Goal: Task Accomplishment & Management: Use online tool/utility

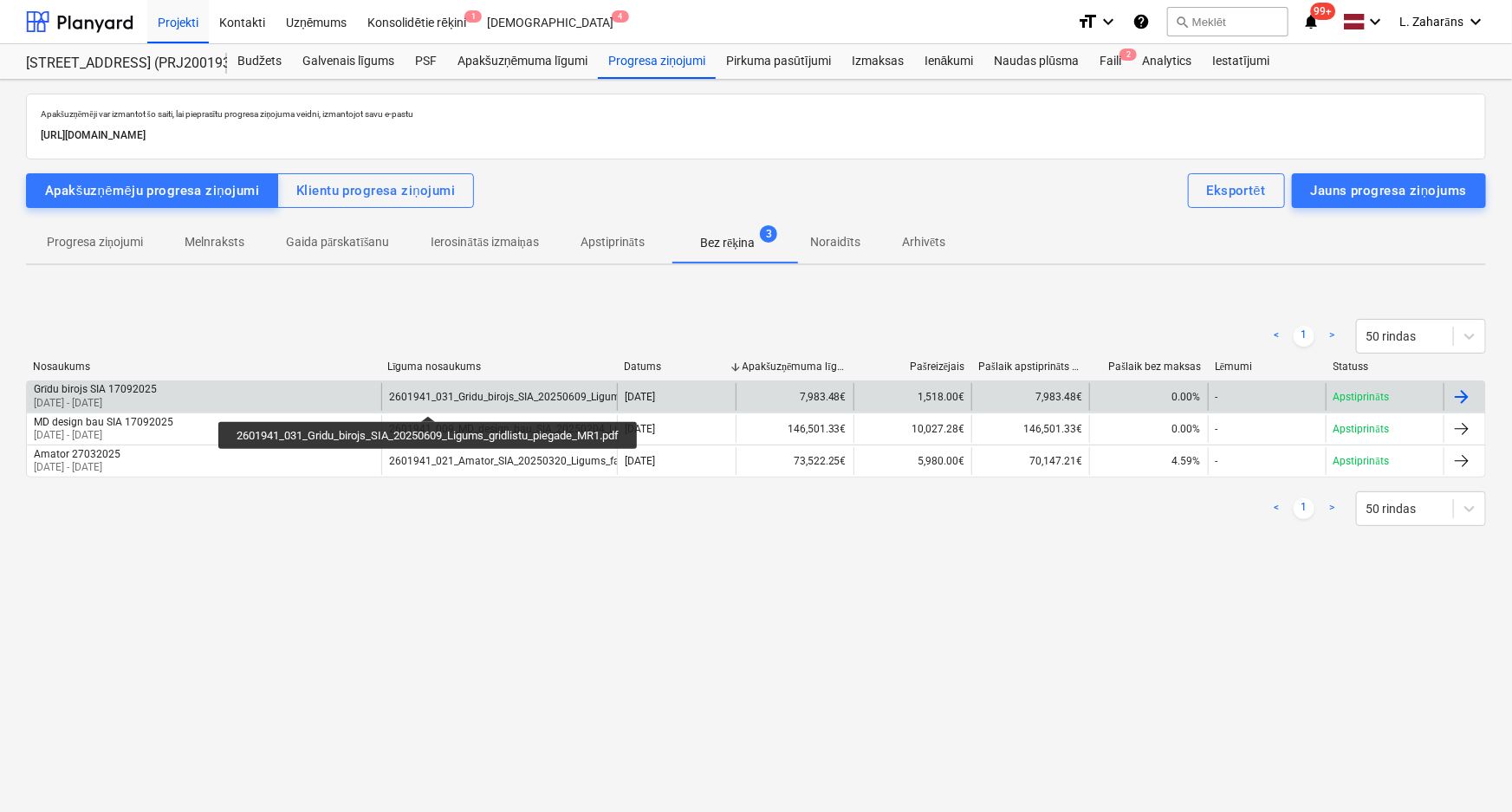
click at [432, 400] on div "2601941_031_Gridu_birojs_SIA_20250609_Ligums_gridlistu_piegade_MR1.pdf" at bounding box center [570, 396] width 364 height 12
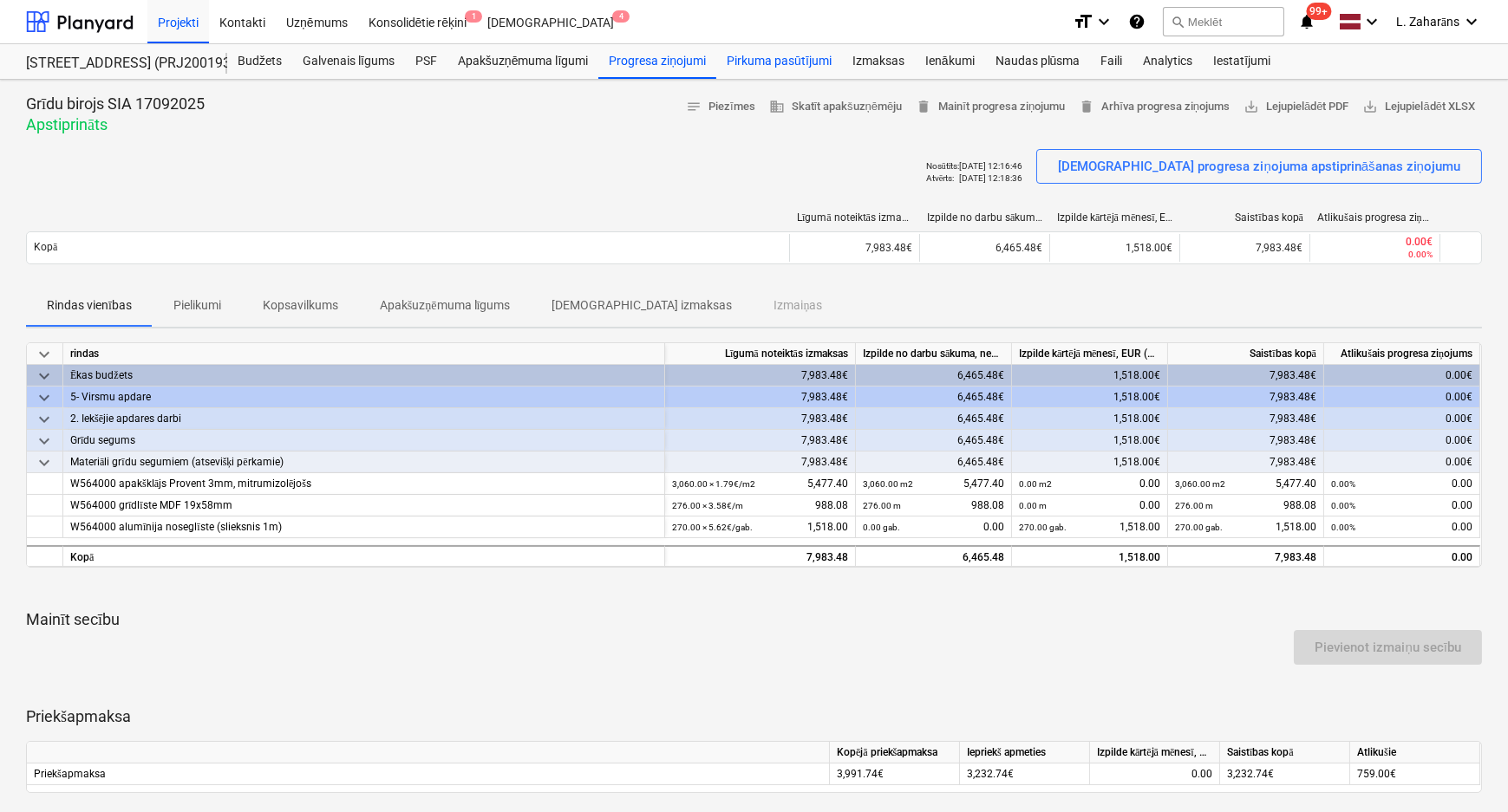
drag, startPoint x: 752, startPoint y: 64, endPoint x: 738, endPoint y: 75, distance: 17.8
click at [752, 64] on div "Pirkuma pasūtījumi" at bounding box center [778, 61] width 125 height 34
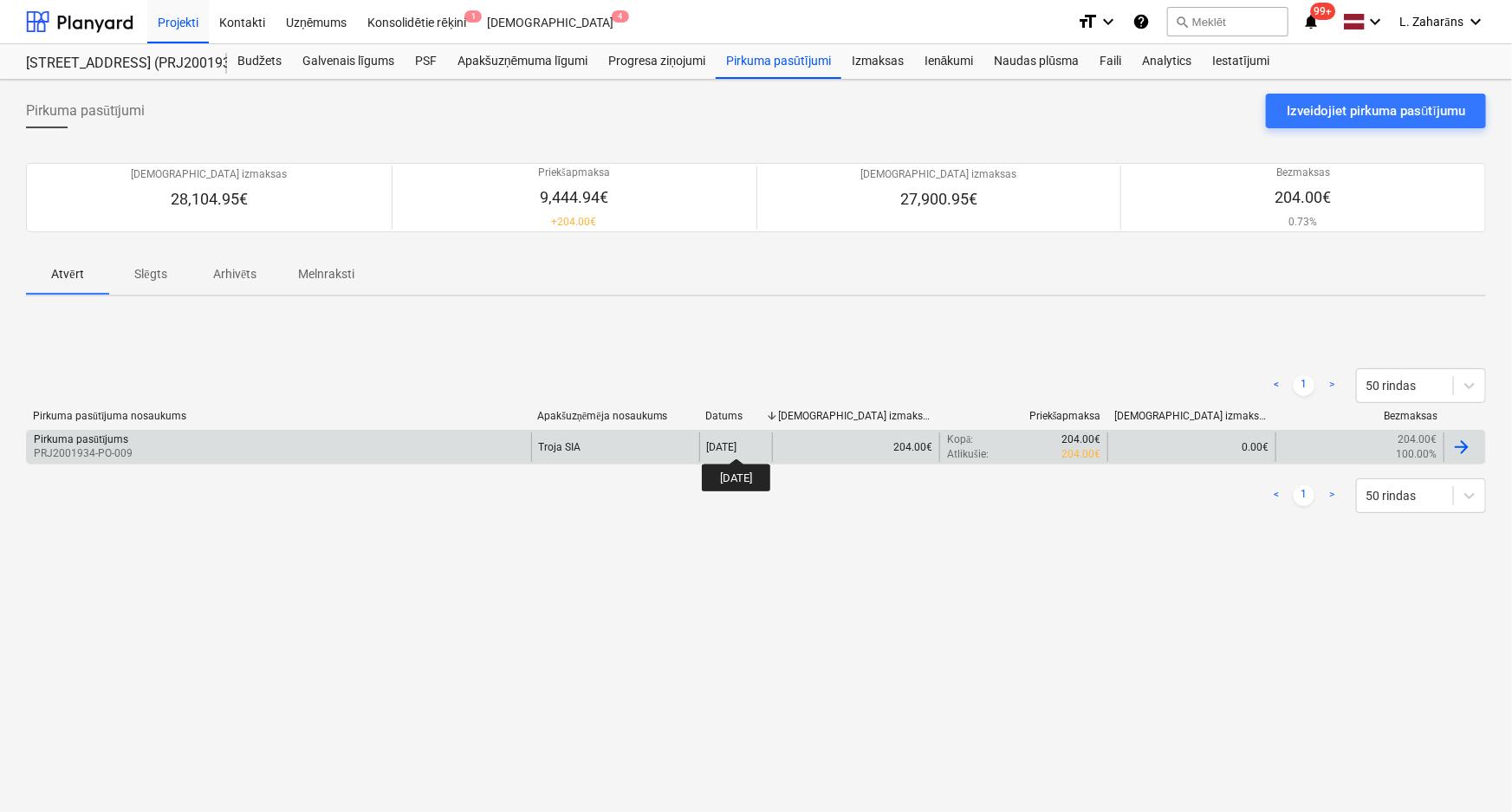
click at [737, 443] on div "[DATE]" at bounding box center [722, 446] width 31 height 12
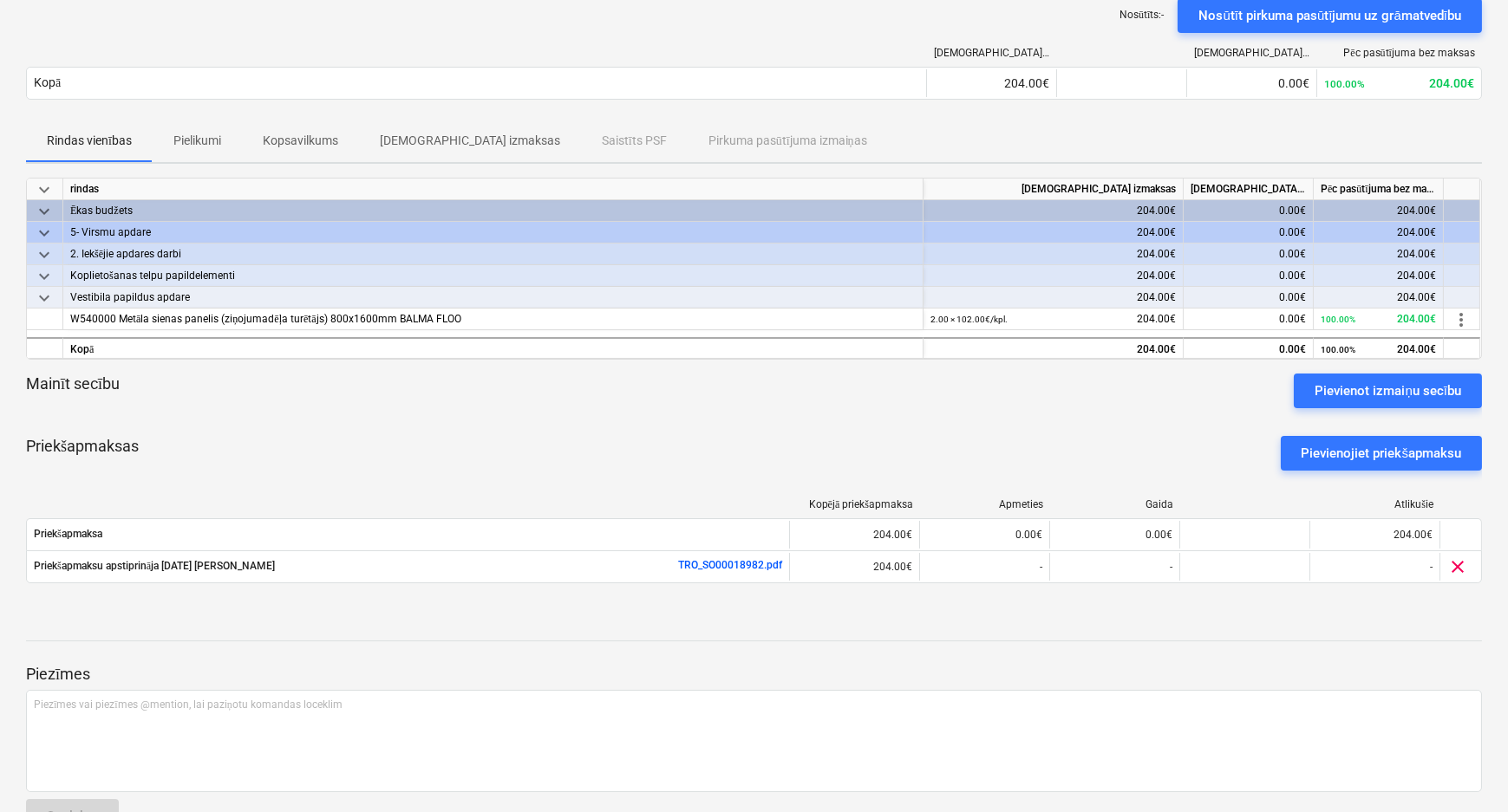
scroll to position [157, 0]
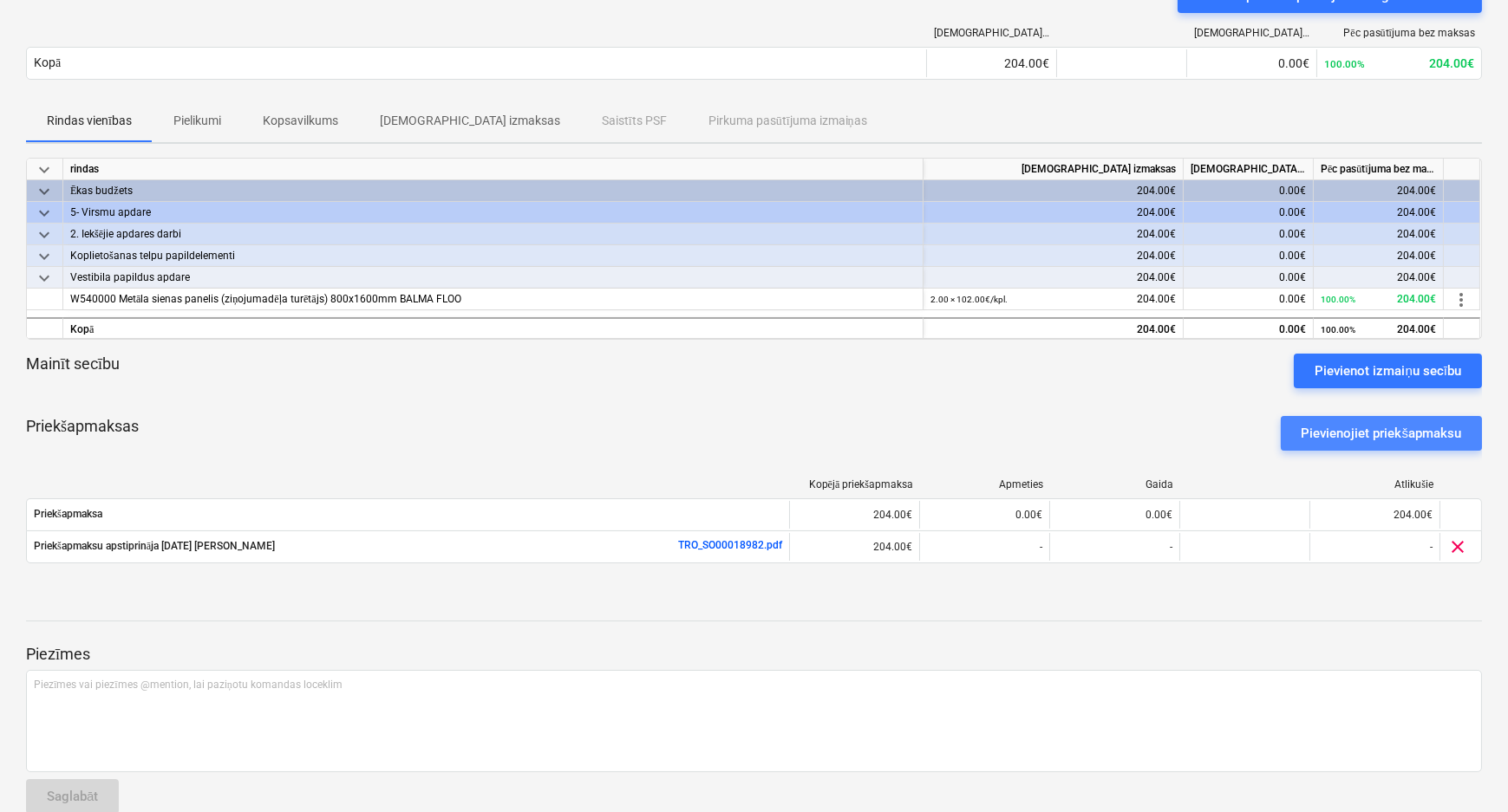
click at [1329, 427] on div "Pievienojiet priekšapmaksu" at bounding box center [1382, 433] width 161 height 22
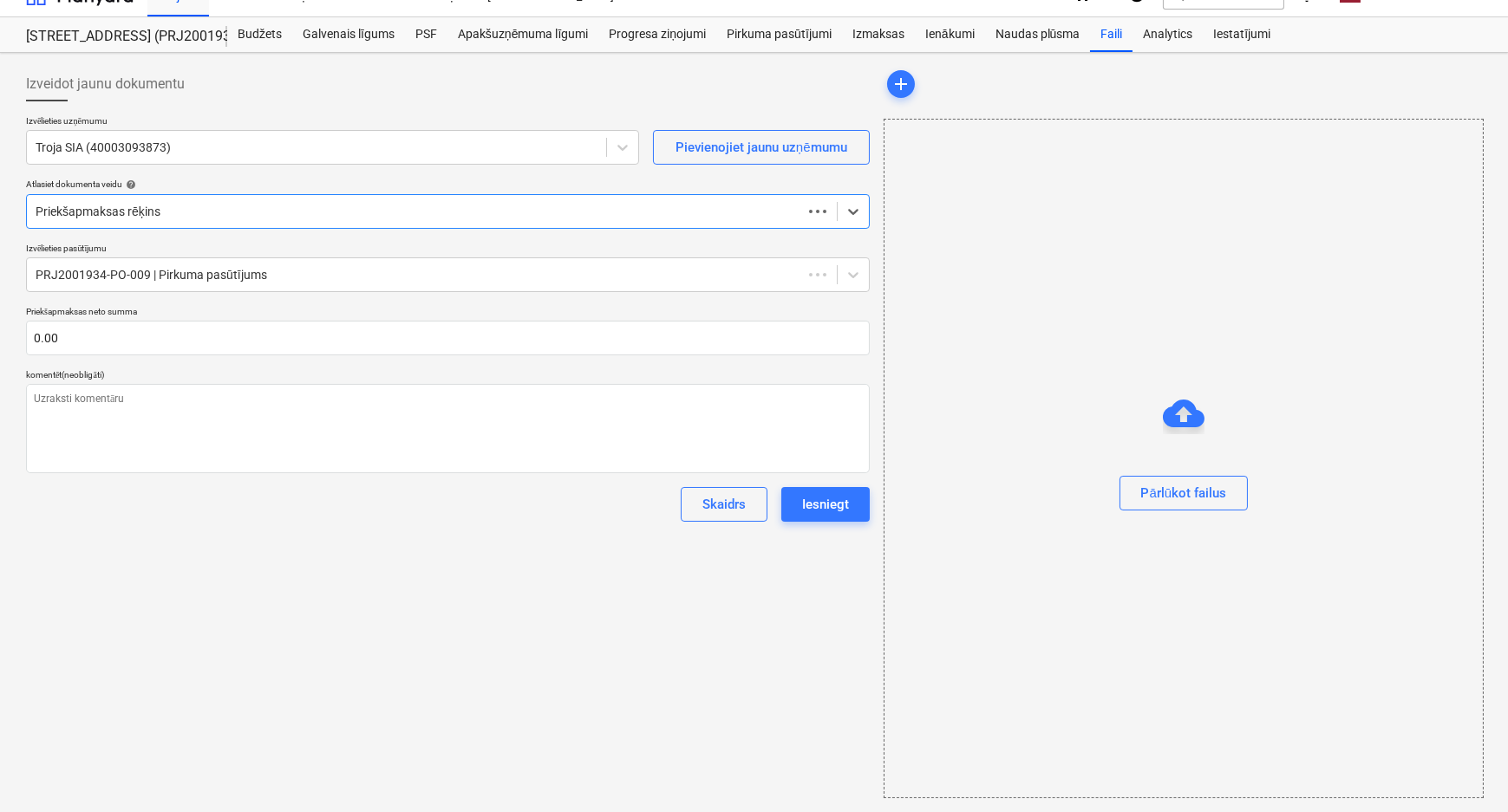
scroll to position [26, 0]
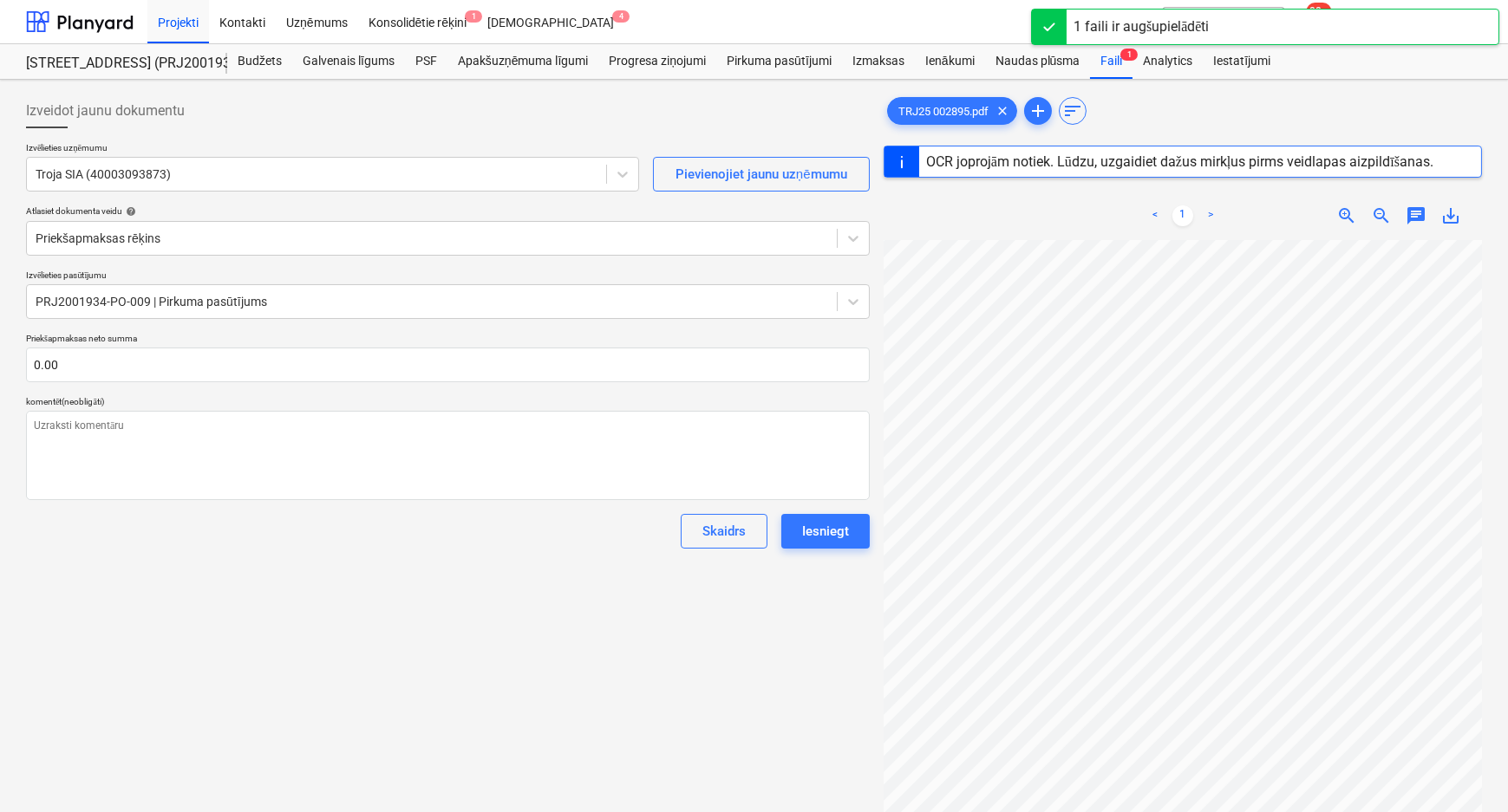
scroll to position [165, 113]
type textarea "x"
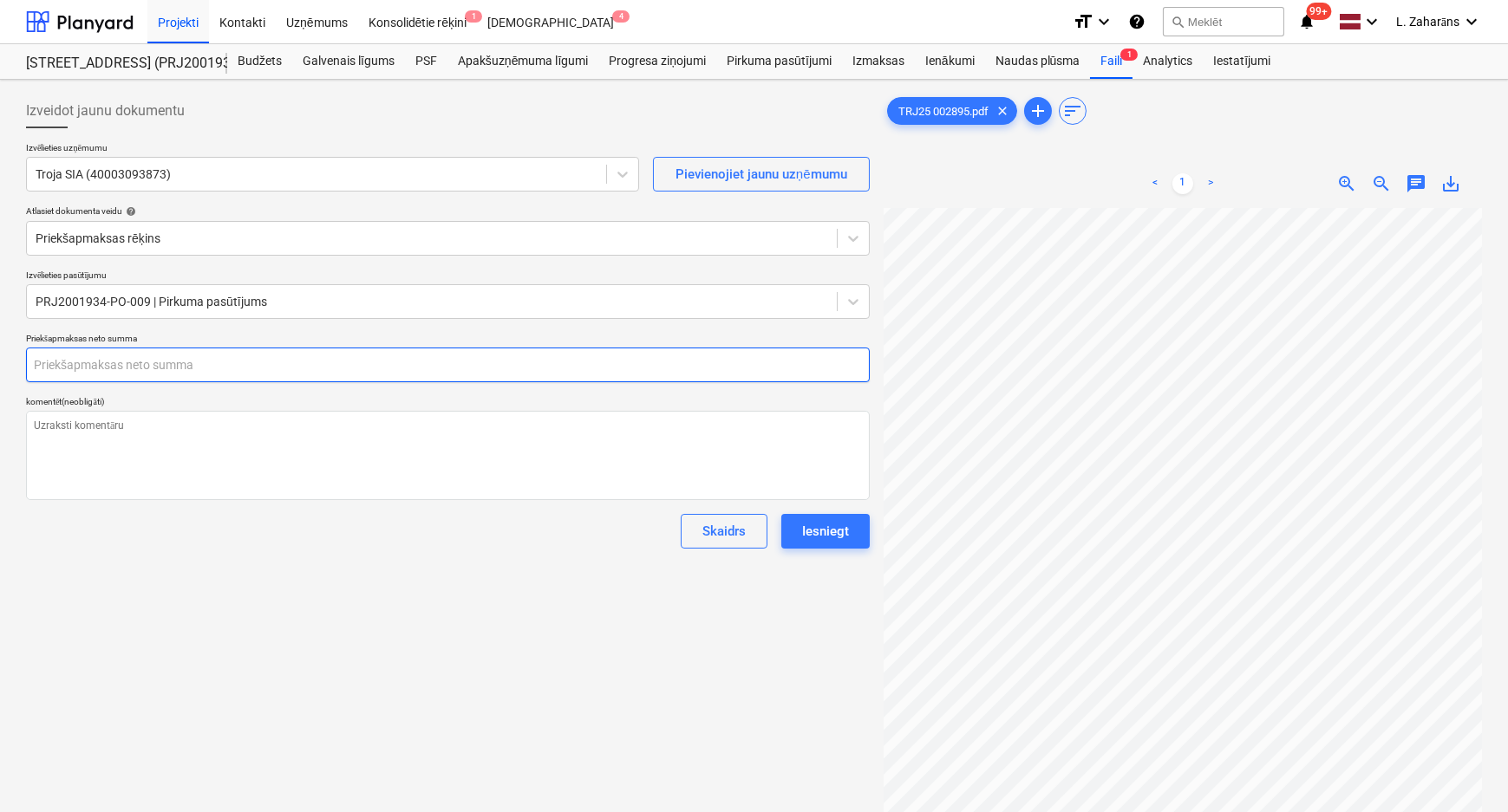
click at [102, 361] on input "text" at bounding box center [448, 365] width 844 height 34
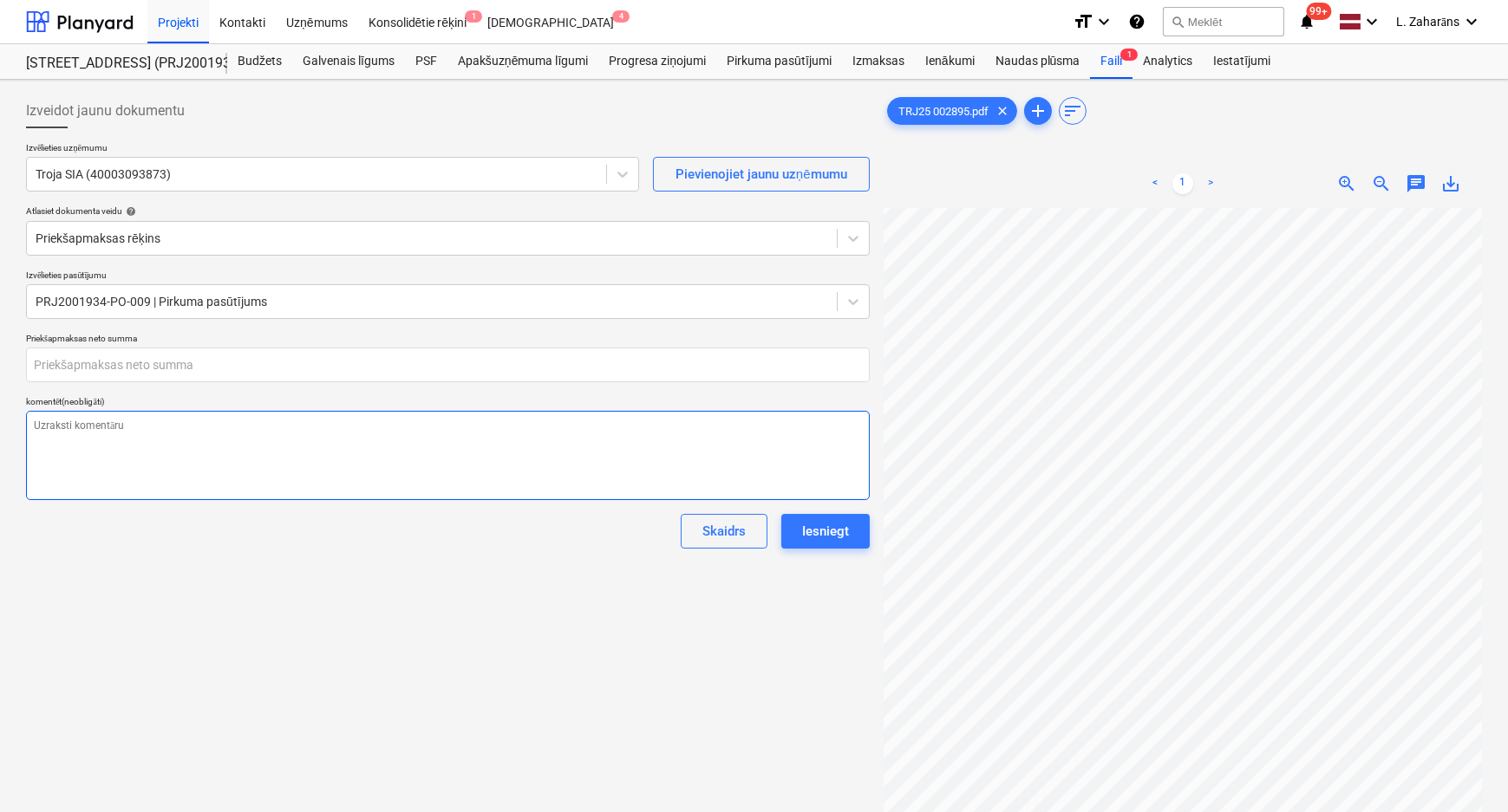
type textarea "x"
type input "0.00"
click at [696, 373] on input "text" at bounding box center [448, 365] width 844 height 34
type textarea "x"
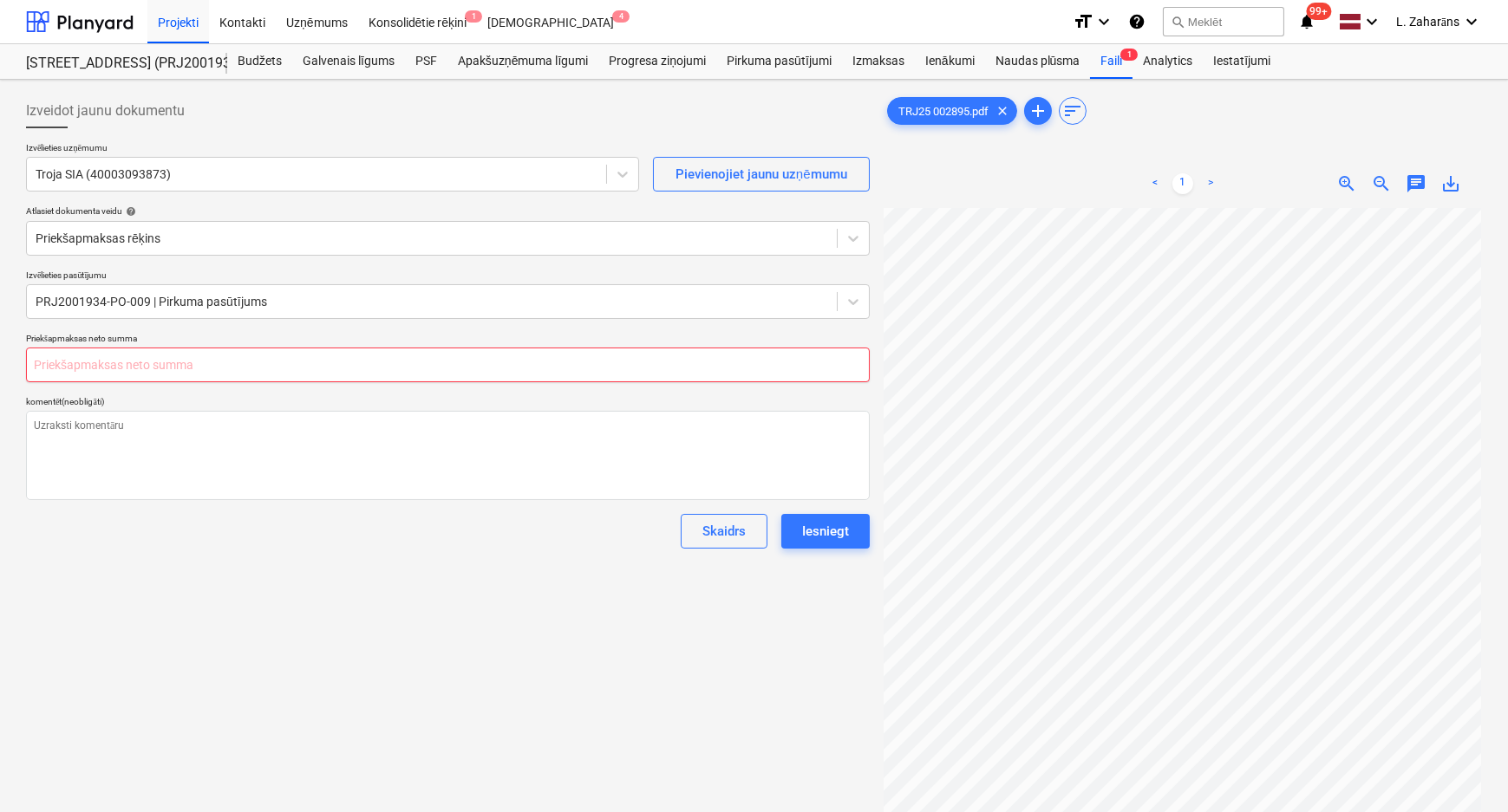
type input "2"
type textarea "x"
type input "20"
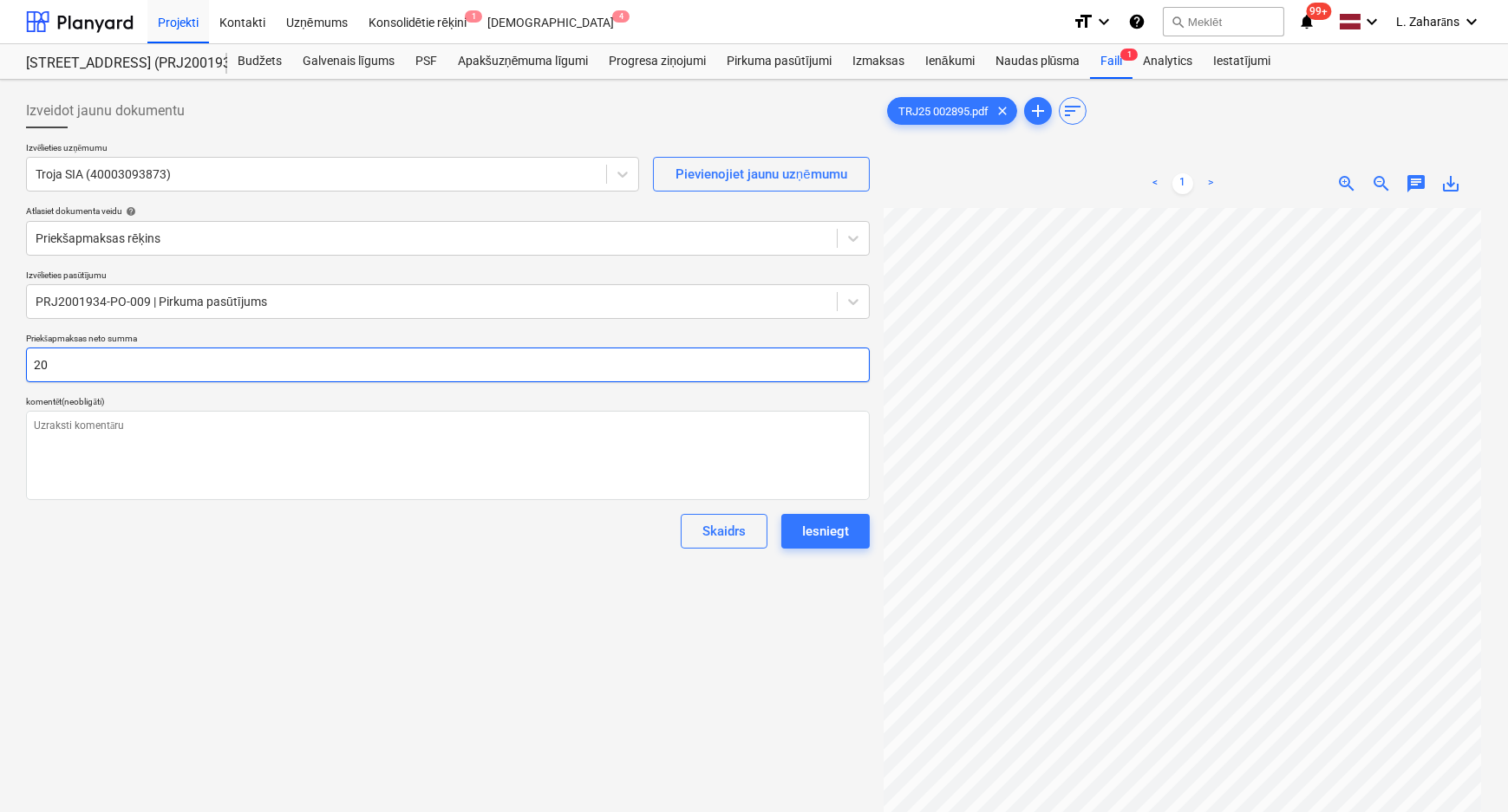
type textarea "x"
type input "204"
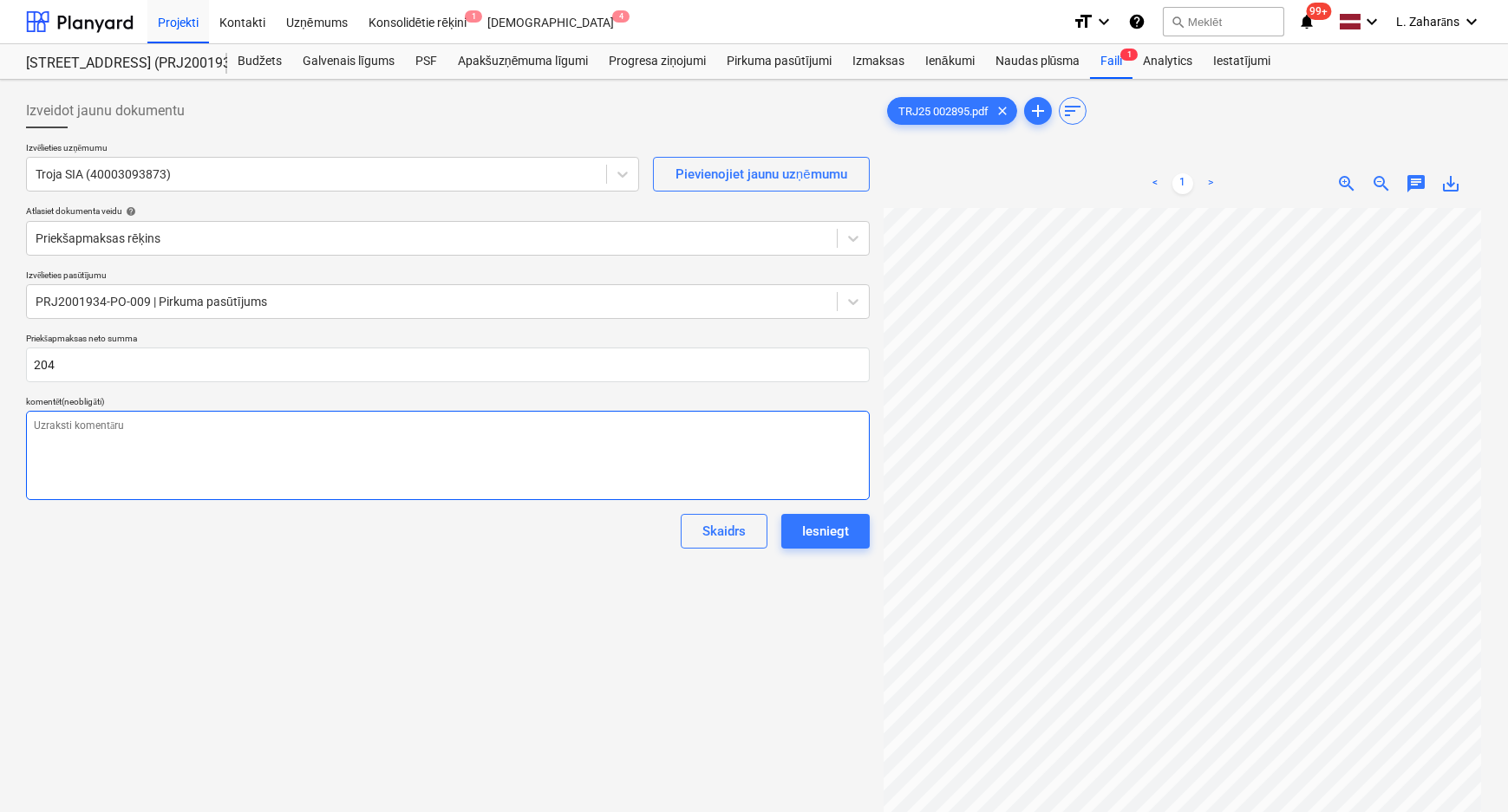
type textarea "x"
type input "0.00"
click at [703, 451] on textarea at bounding box center [448, 456] width 844 height 89
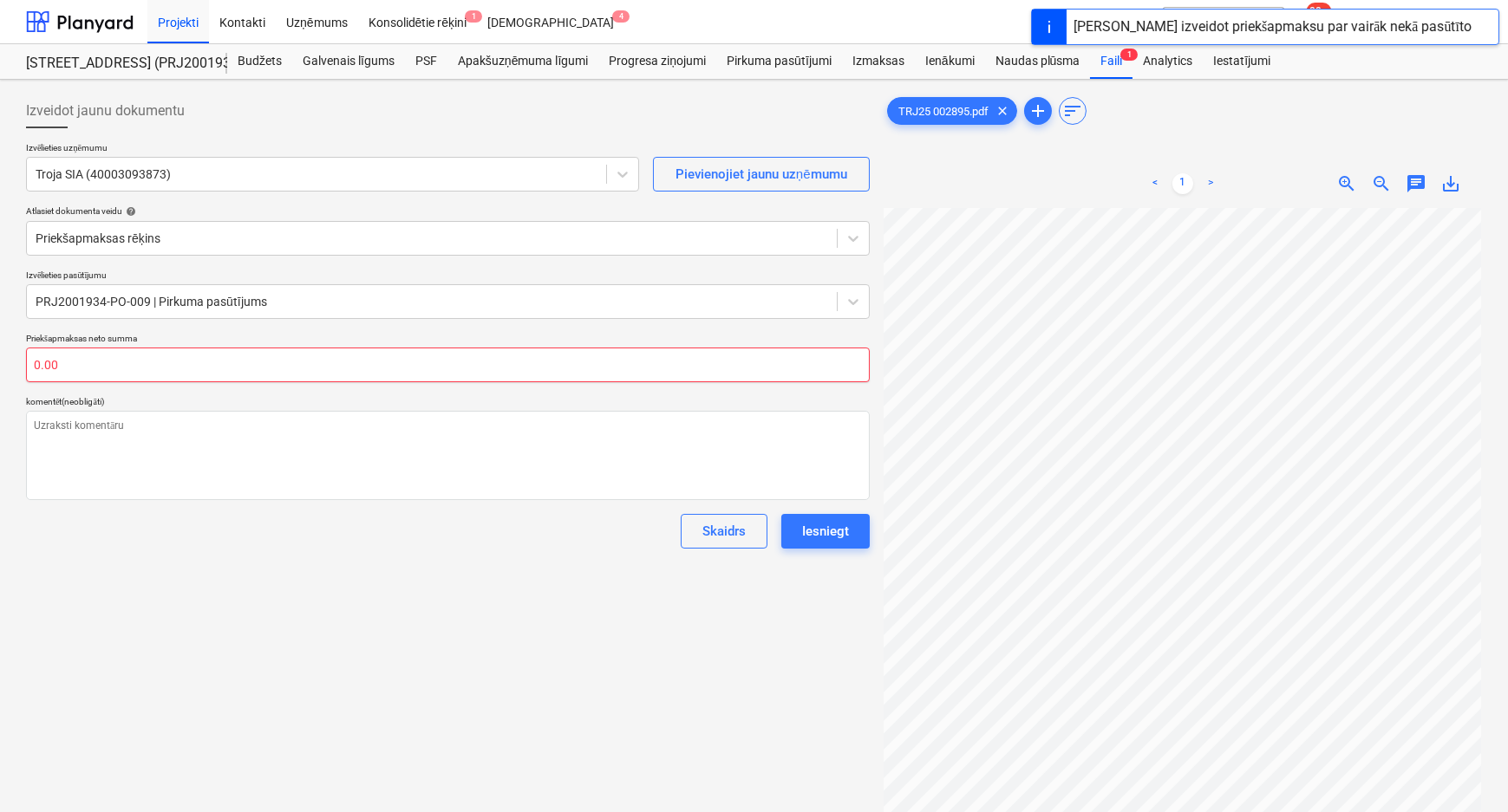
type textarea "x"
click at [577, 372] on input "text" at bounding box center [448, 365] width 844 height 34
type textarea "x"
type input "2"
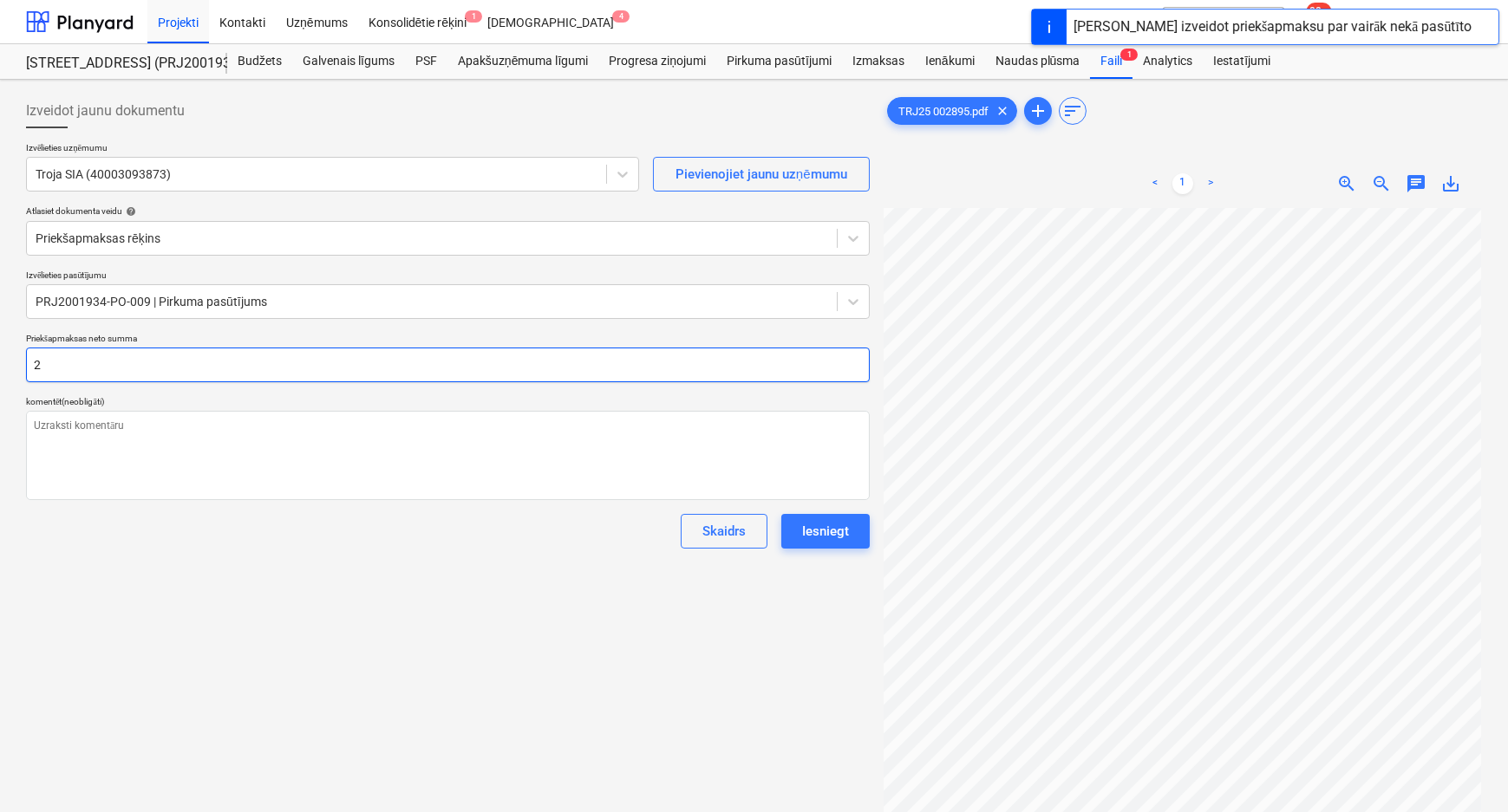
type textarea "x"
type input "20"
type textarea "x"
type input "204"
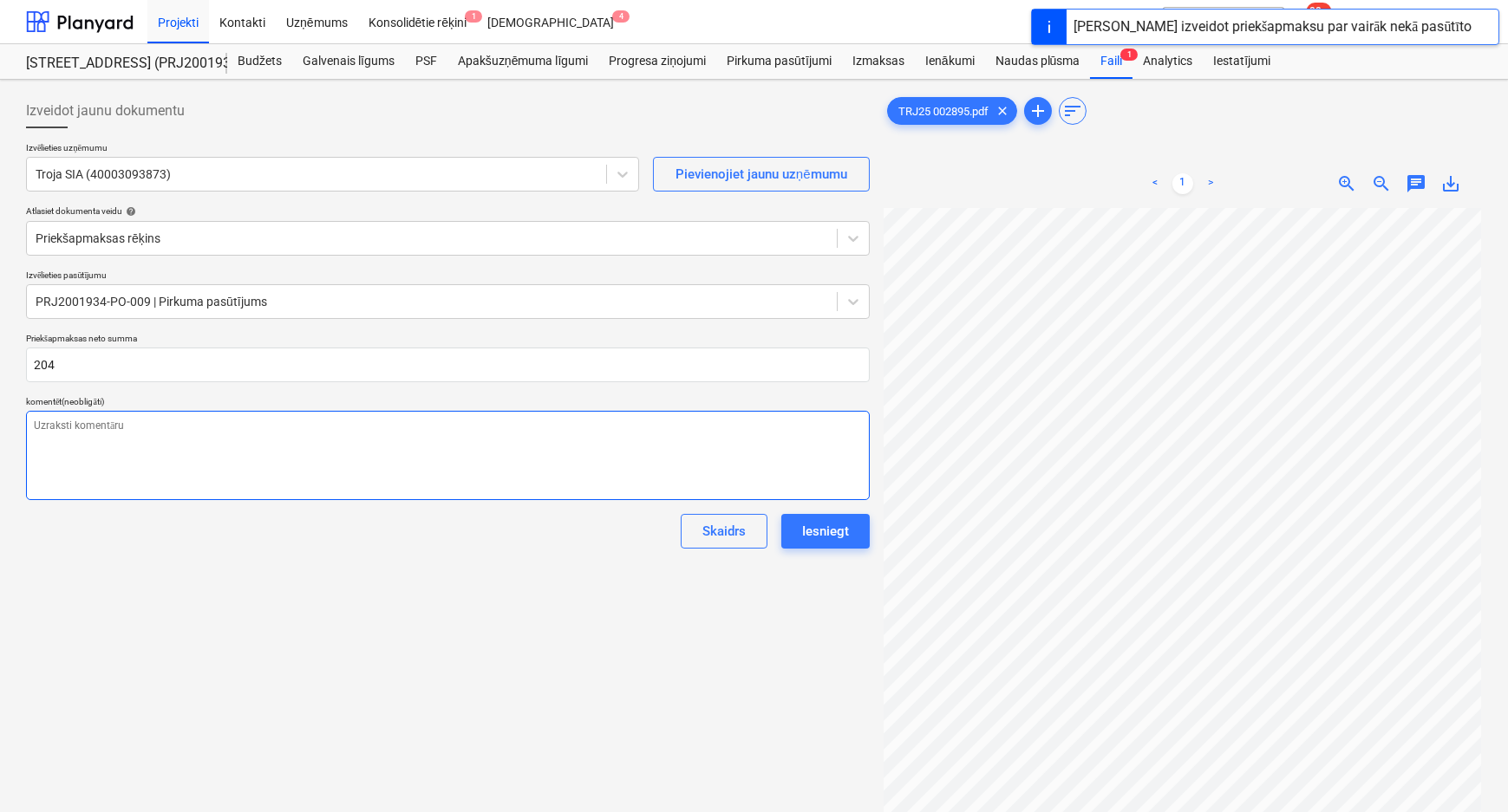
type textarea "x"
type input "0.00"
click at [498, 429] on textarea at bounding box center [448, 456] width 844 height 89
type textarea "x"
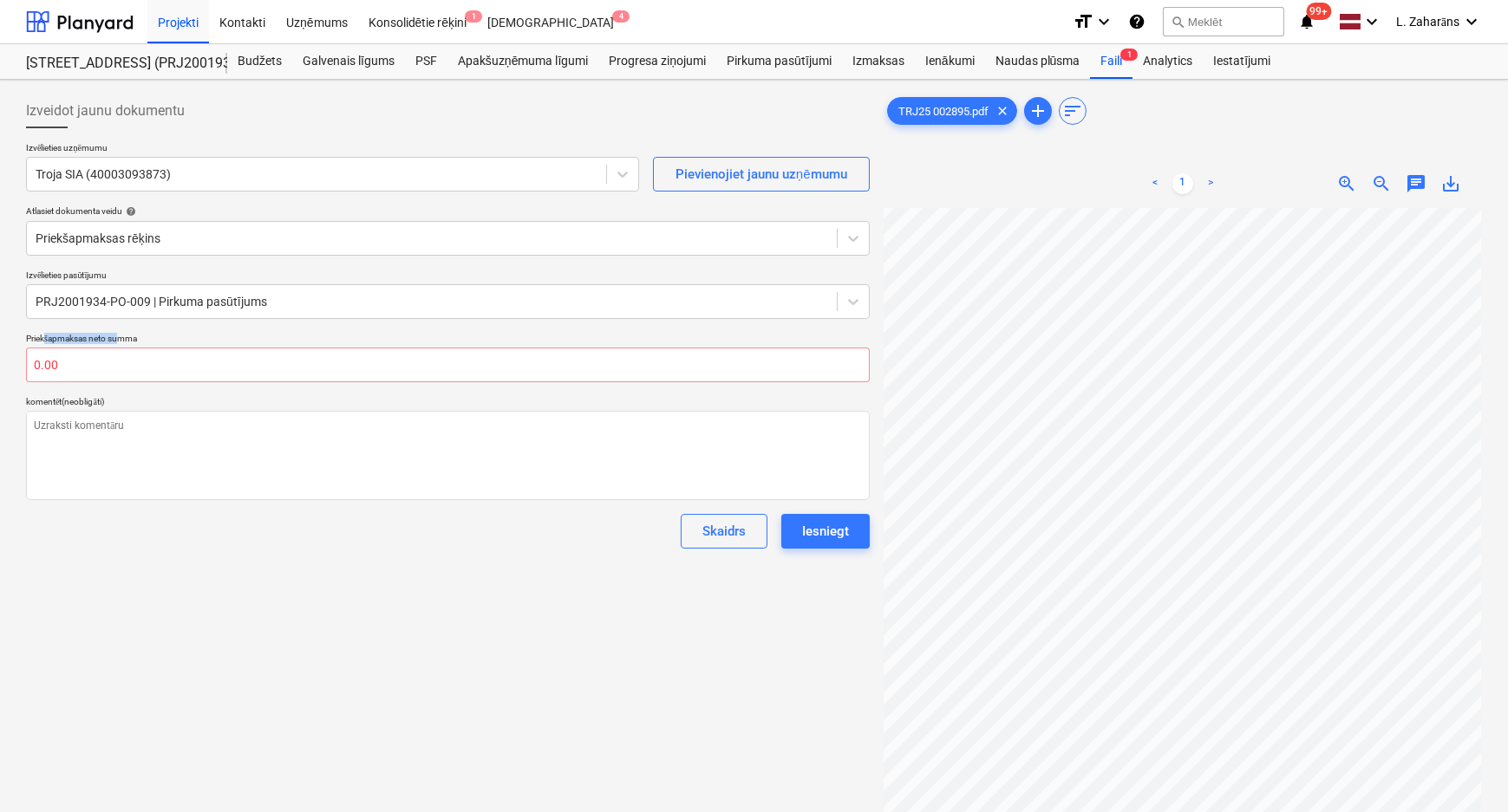
drag, startPoint x: 46, startPoint y: 336, endPoint x: 121, endPoint y: 336, distance: 75.0
click at [121, 336] on p "Priekšapmaksas neto summa" at bounding box center [448, 341] width 844 height 15
click at [134, 367] on input "text" at bounding box center [448, 365] width 844 height 34
type textarea "x"
type input "0.00"
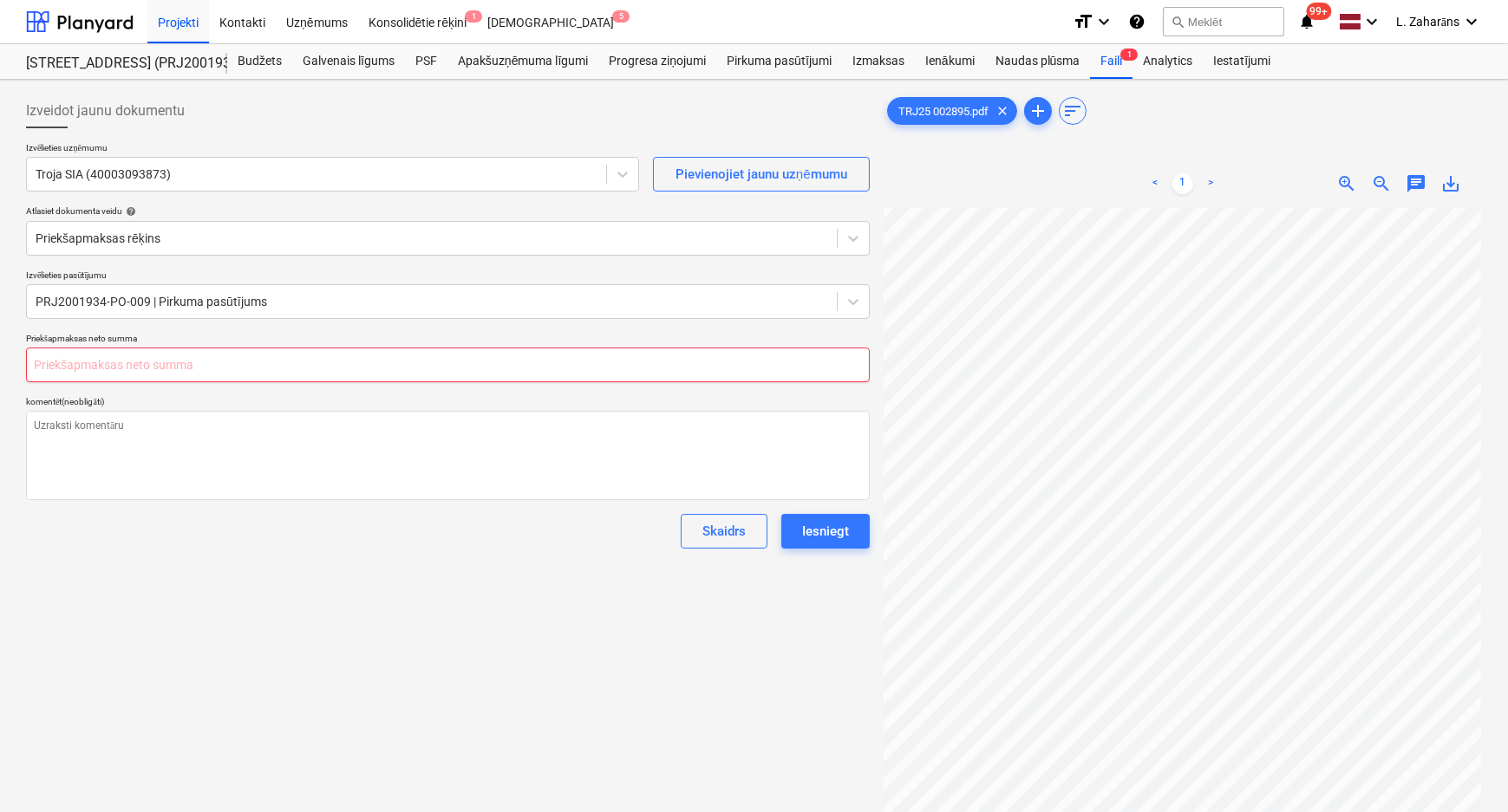
click at [571, 362] on input "text" at bounding box center [448, 365] width 844 height 34
type textarea "x"
type input "2"
type textarea "x"
type input "20"
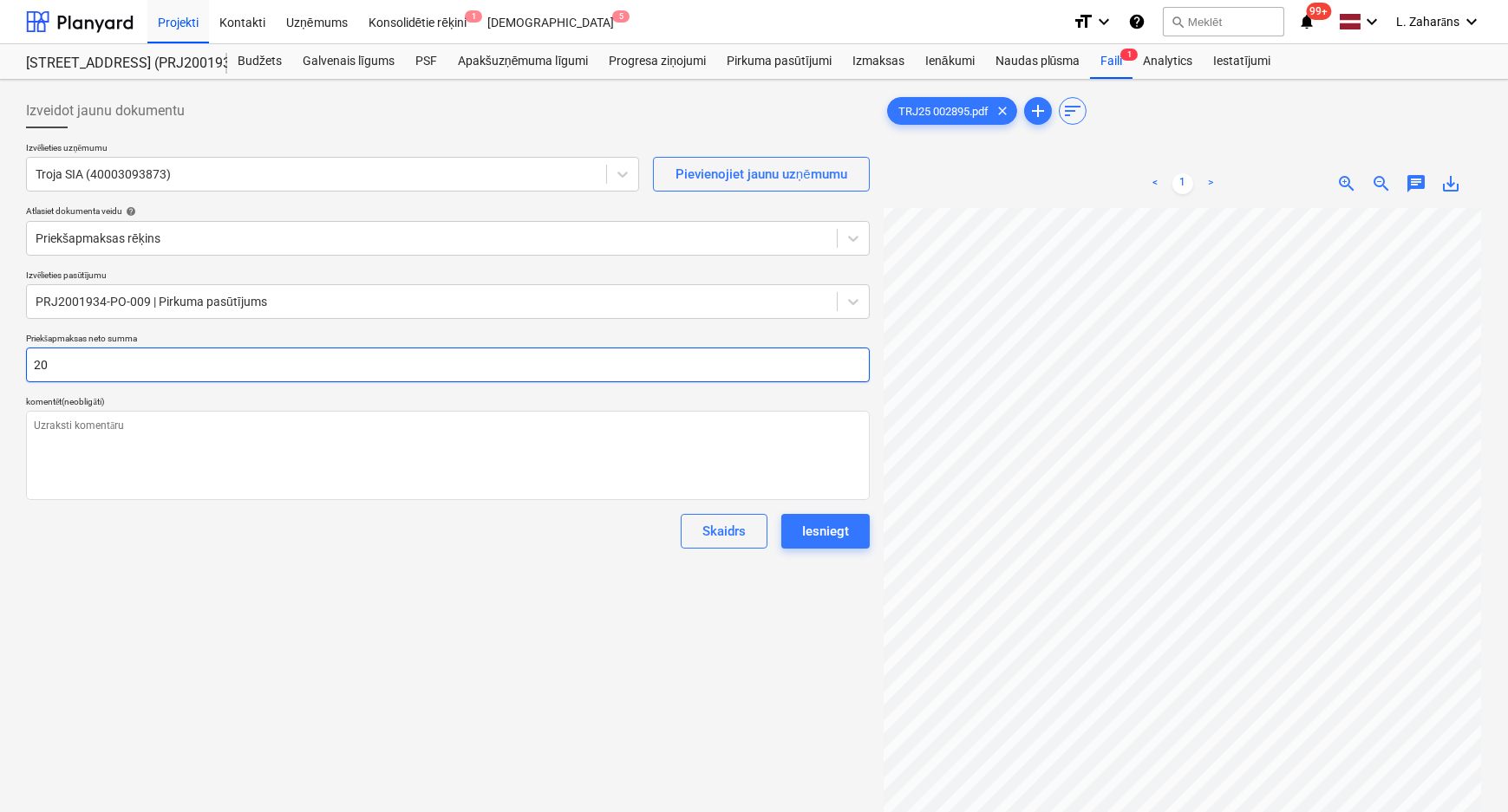
type textarea "x"
type input "203"
type textarea "x"
type input "203."
type textarea "x"
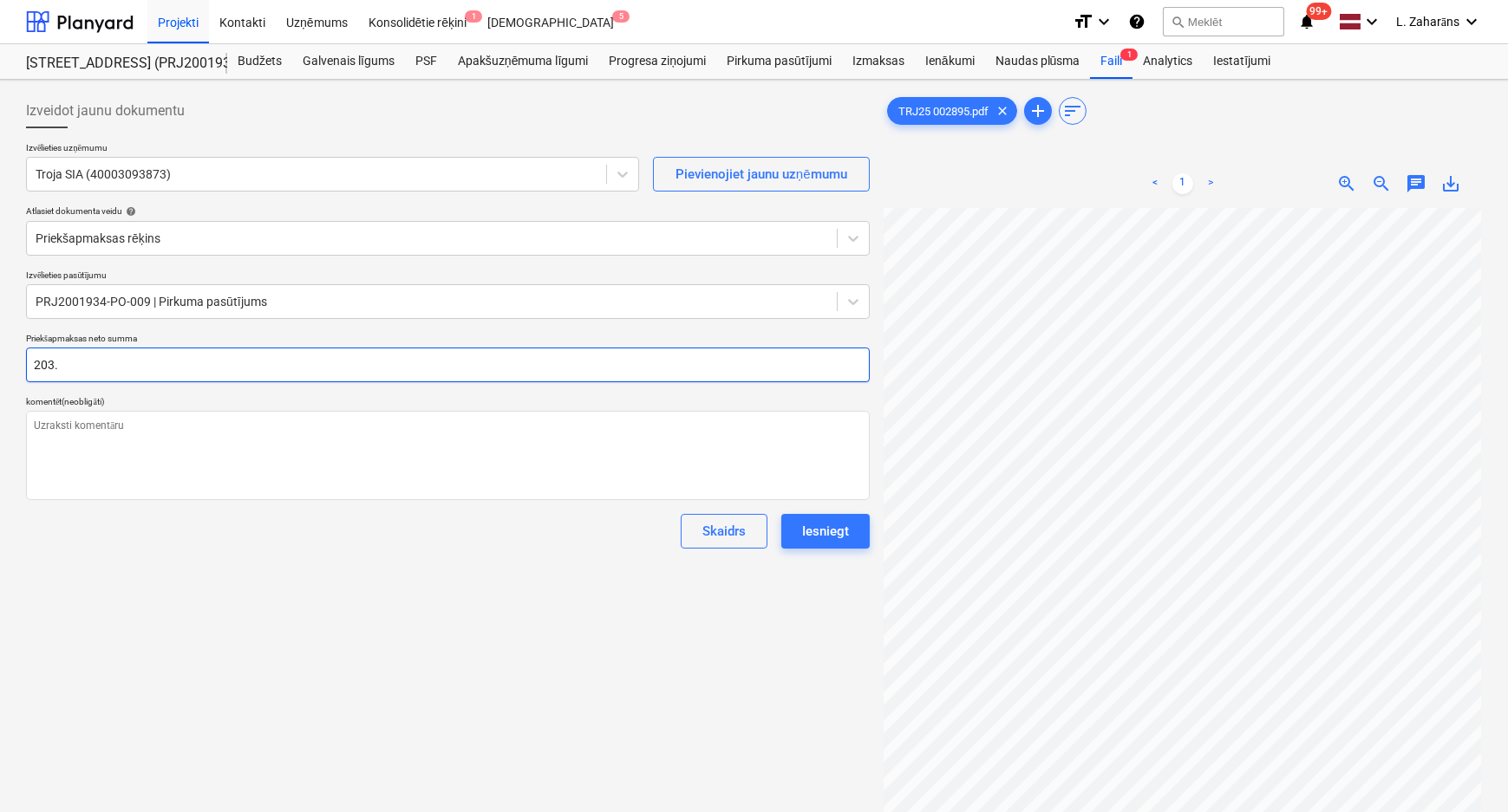
type input "203.9"
type textarea "x"
type input "203.99"
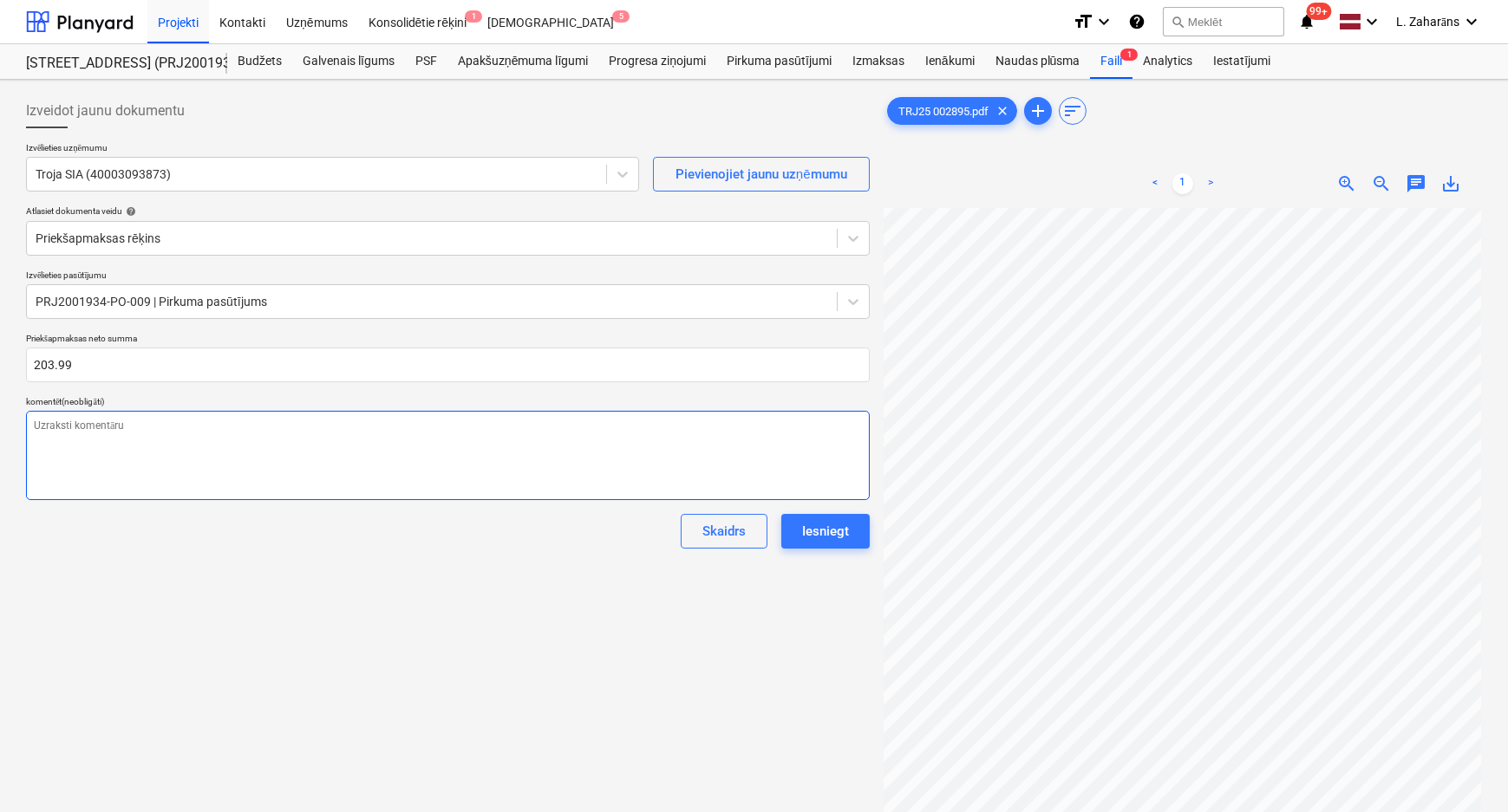
type textarea "x"
type input "0.00"
click at [410, 456] on textarea at bounding box center [448, 456] width 844 height 89
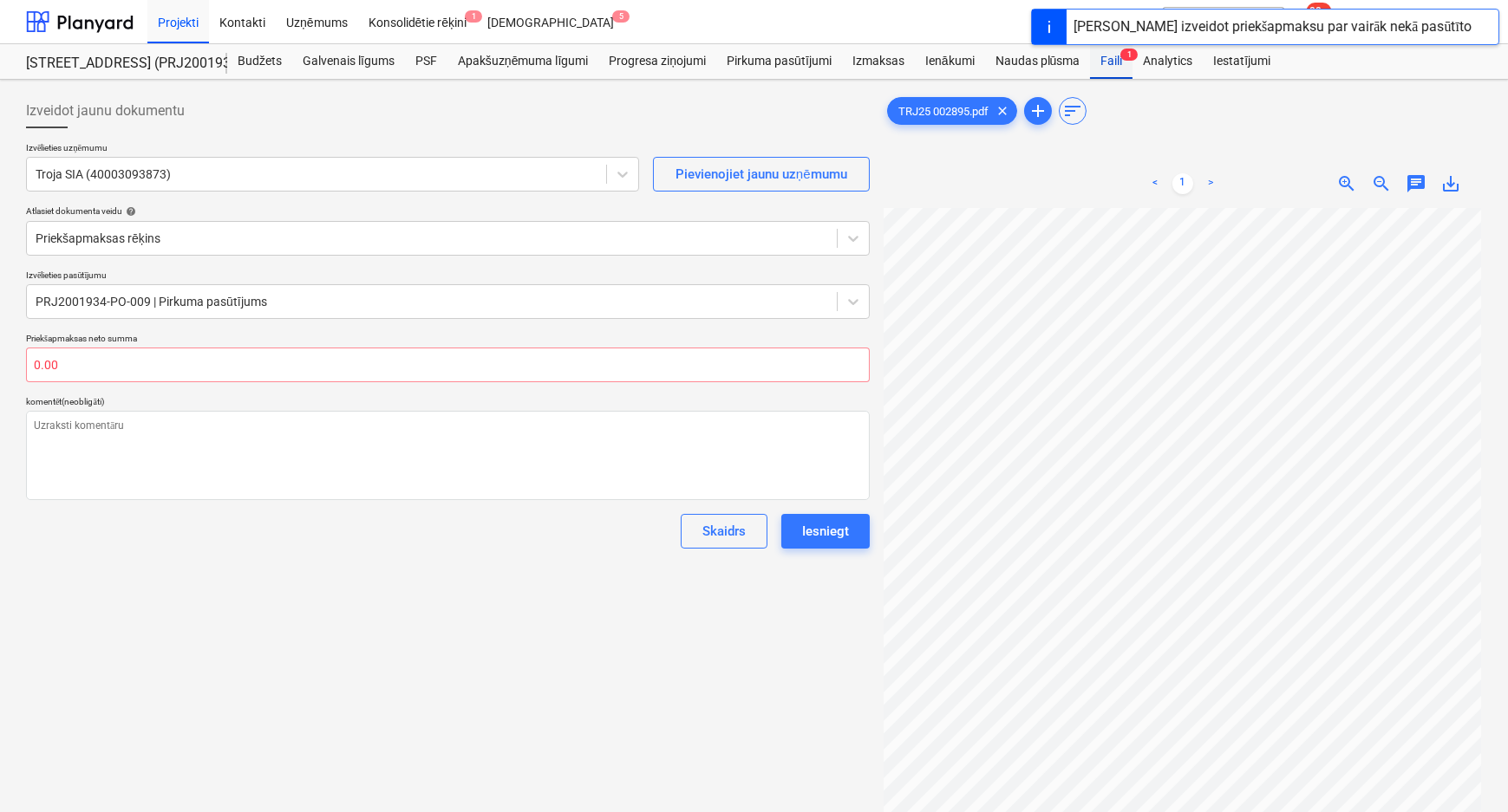
type textarea "x"
click at [1111, 65] on div "Faili 1" at bounding box center [1112, 61] width 43 height 34
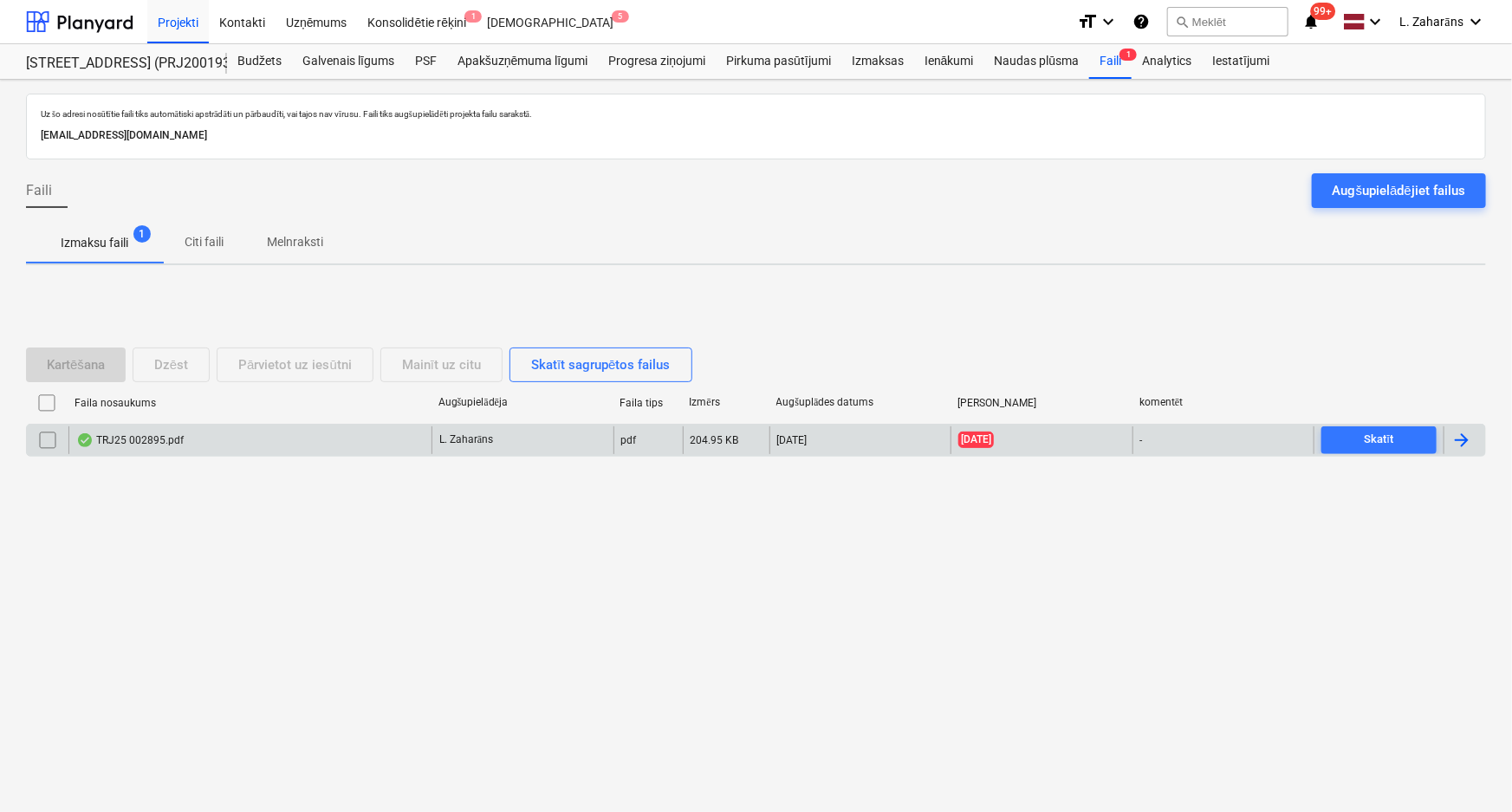
click at [286, 439] on div "TRJ25 002895.pdf" at bounding box center [250, 441] width 363 height 28
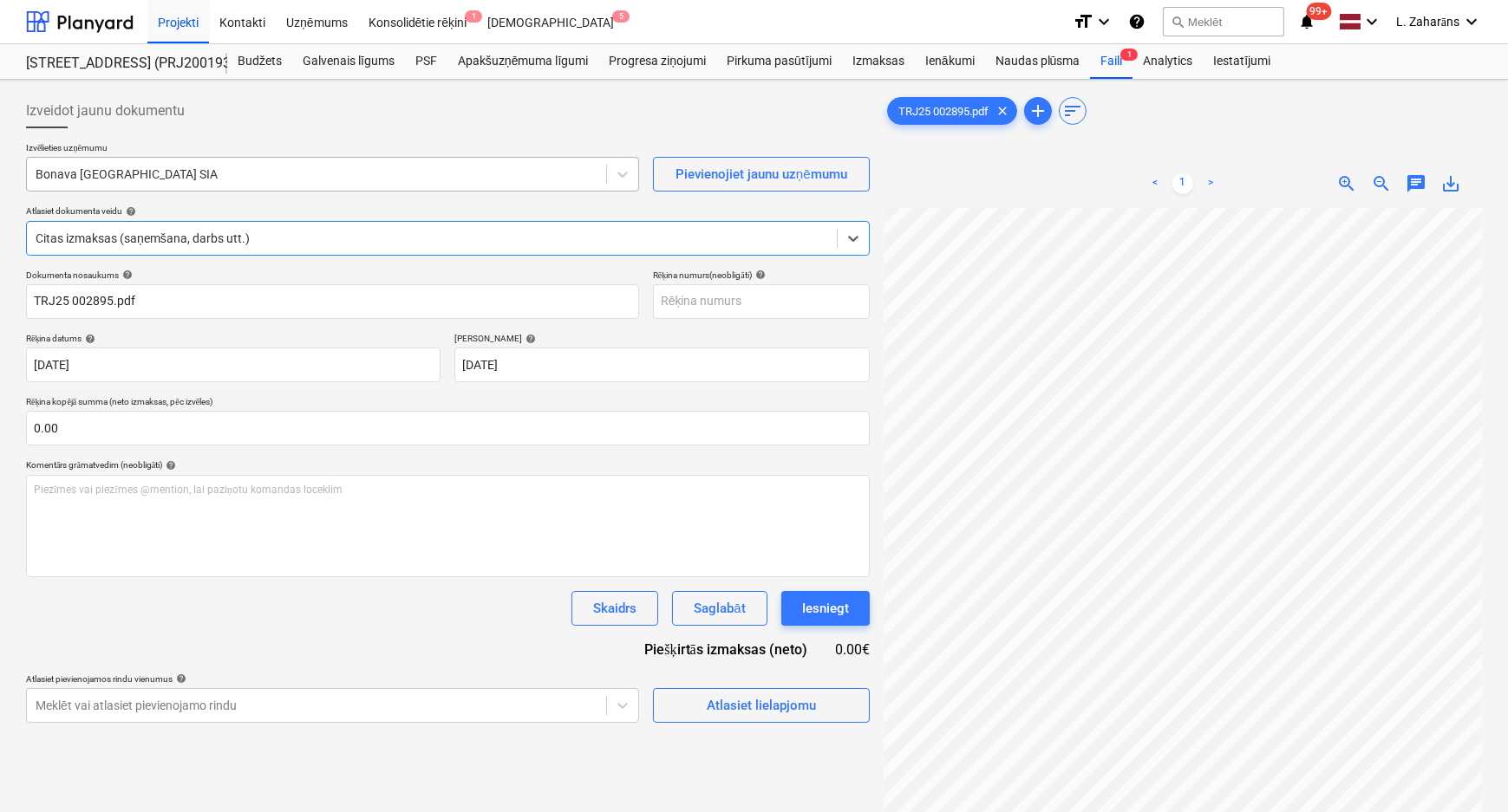
click at [227, 181] on div at bounding box center [316, 174] width 562 height 18
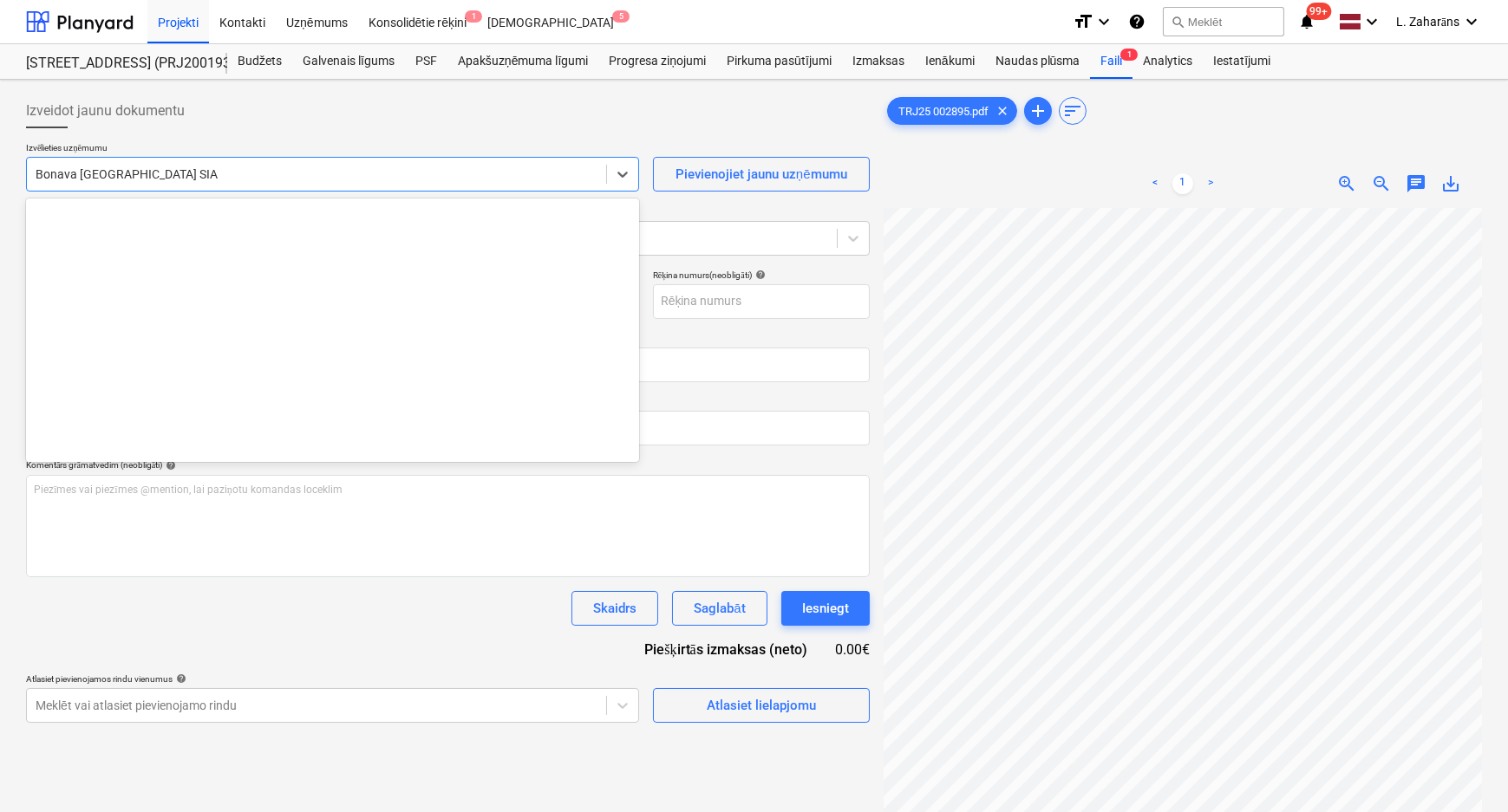
scroll to position [3246, 0]
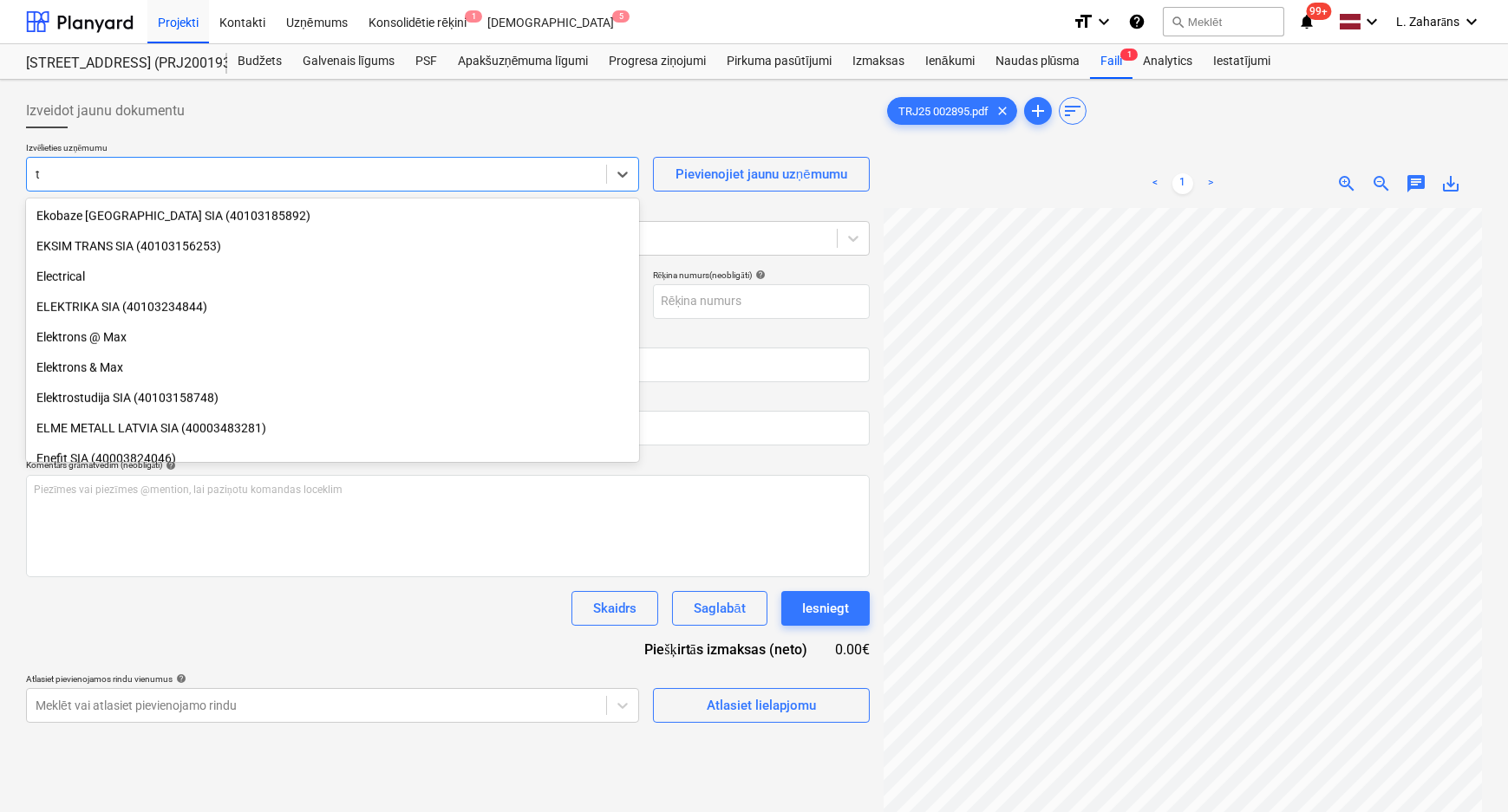
type input "tr"
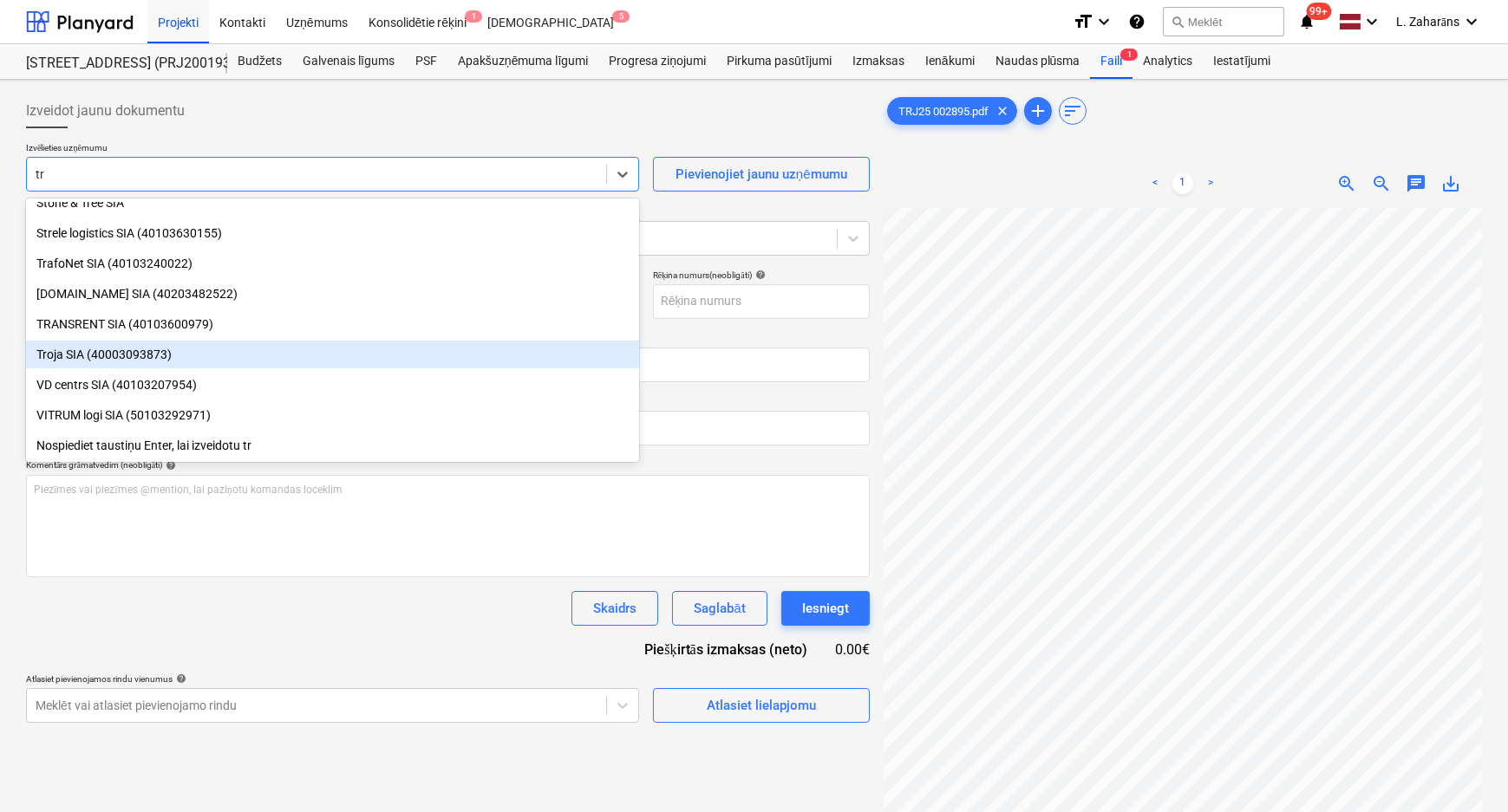
click at [191, 348] on div "Troja SIA (40003093873)" at bounding box center [332, 354] width 613 height 28
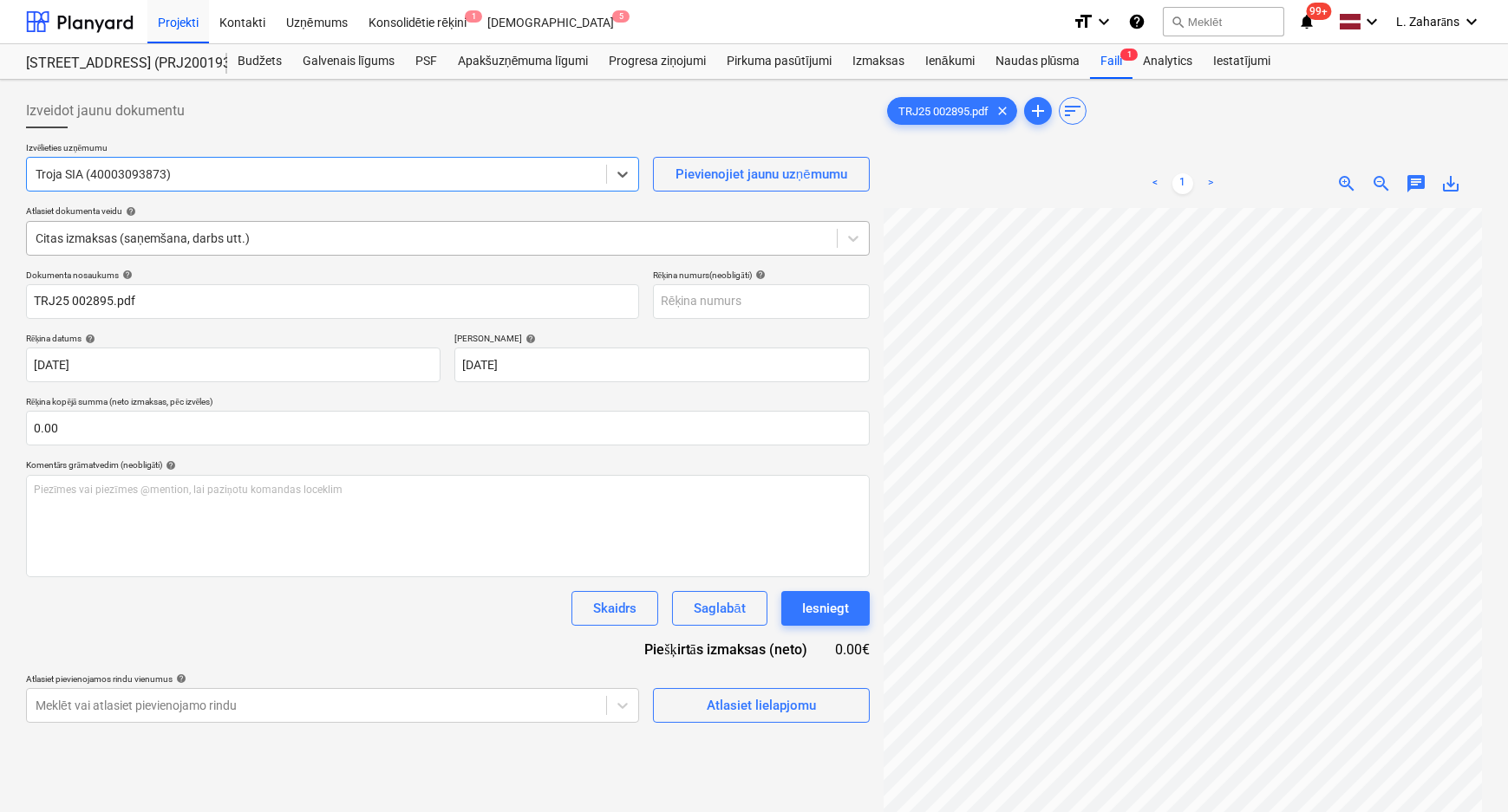
click at [414, 241] on div at bounding box center [432, 238] width 793 height 18
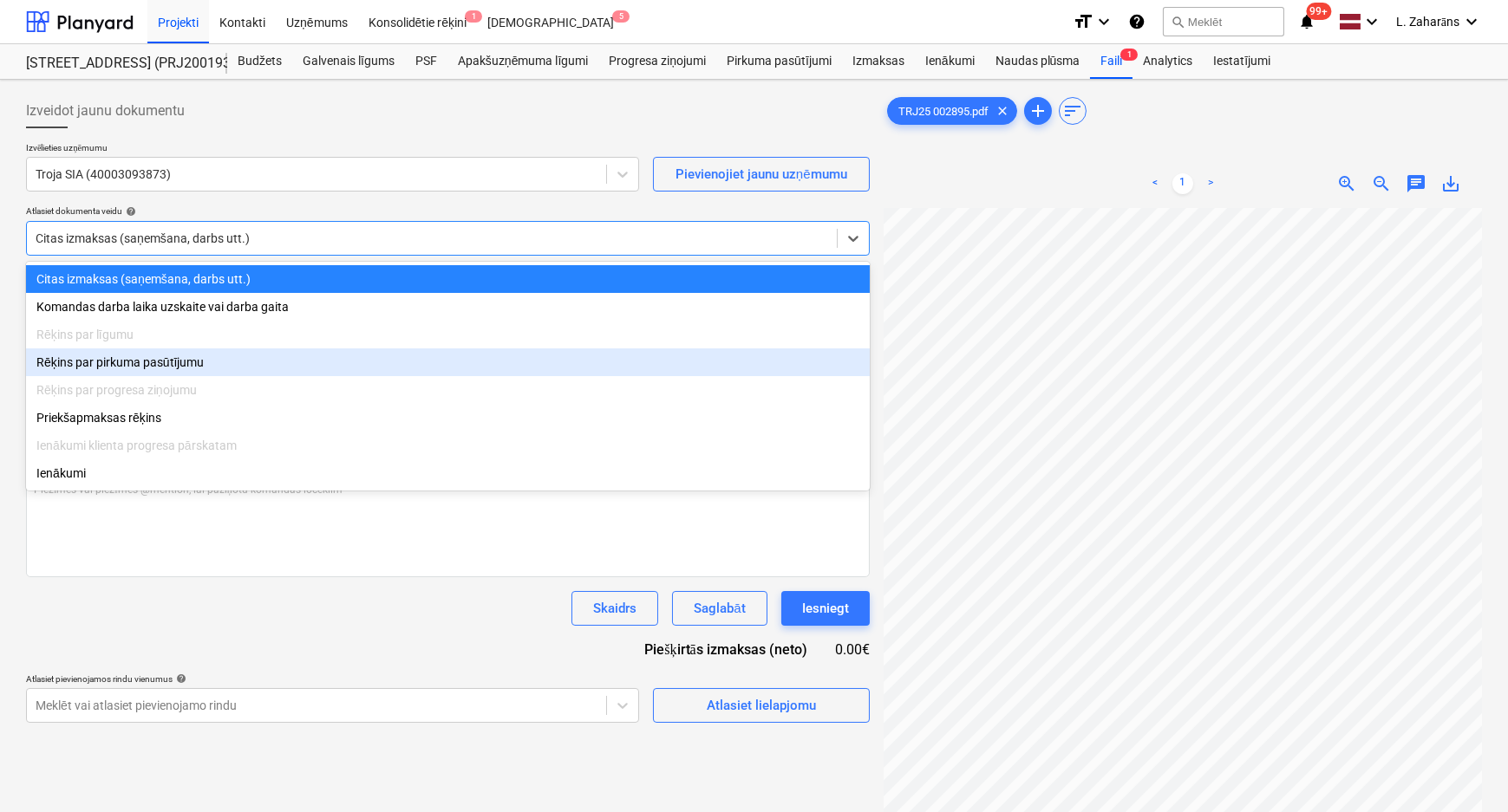
click at [176, 368] on div "Rēķins par pirkuma pasūtījumu" at bounding box center [448, 362] width 844 height 28
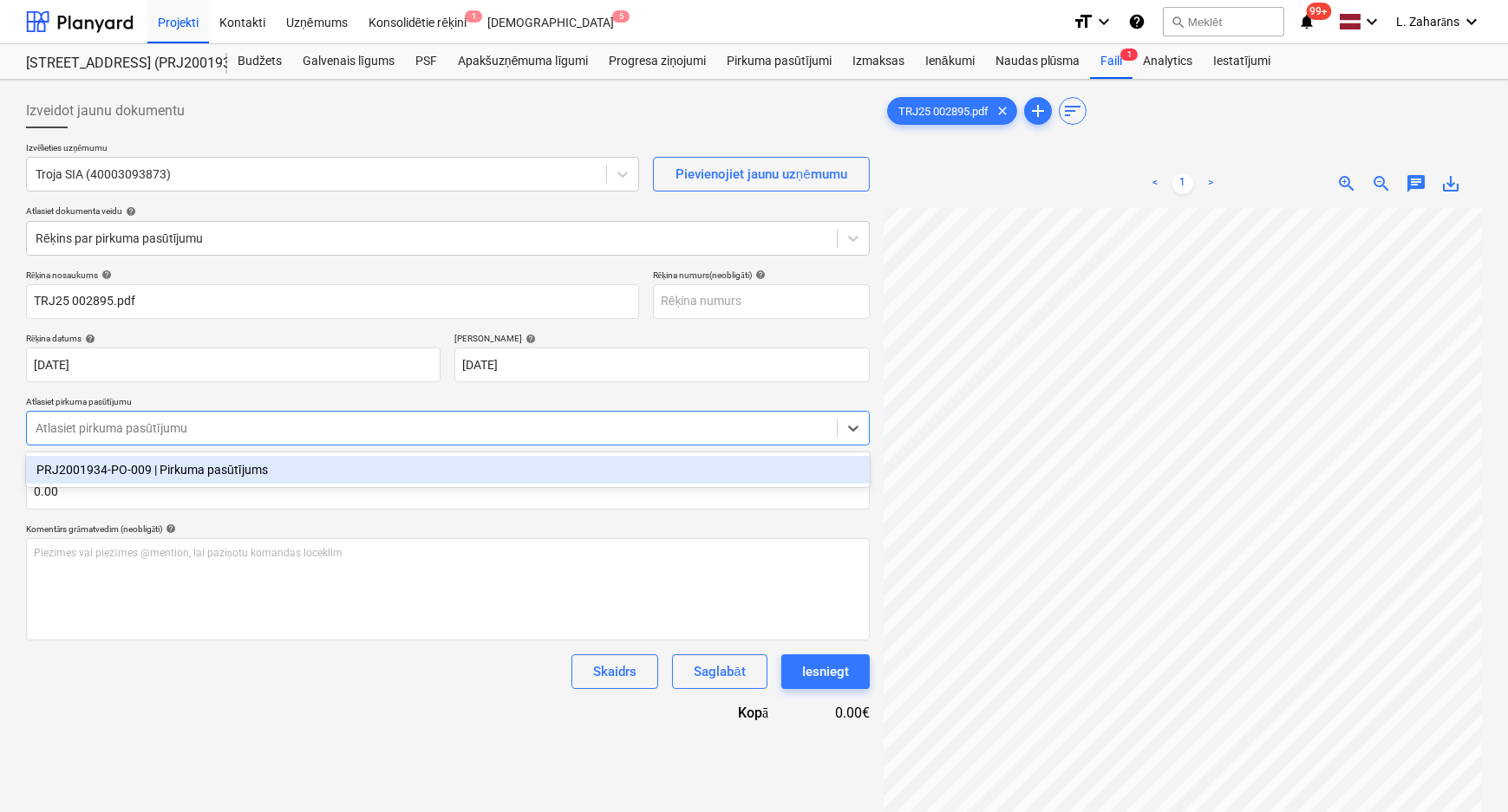
click at [132, 431] on div at bounding box center [432, 428] width 793 height 18
click at [118, 475] on div "PRJ2001934-PO-009 | Pirkuma pasūtījums" at bounding box center [448, 470] width 844 height 28
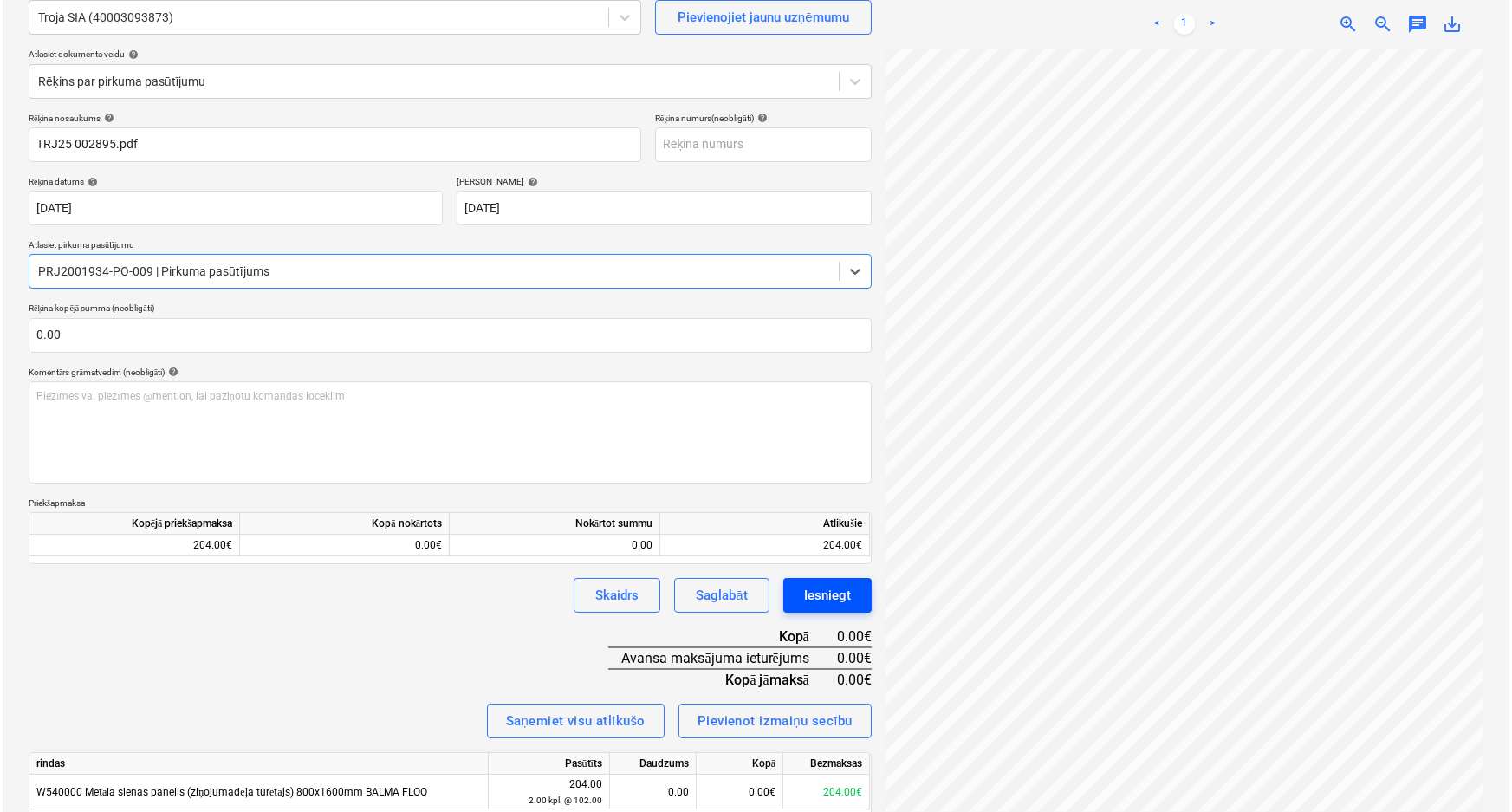
scroll to position [224, 0]
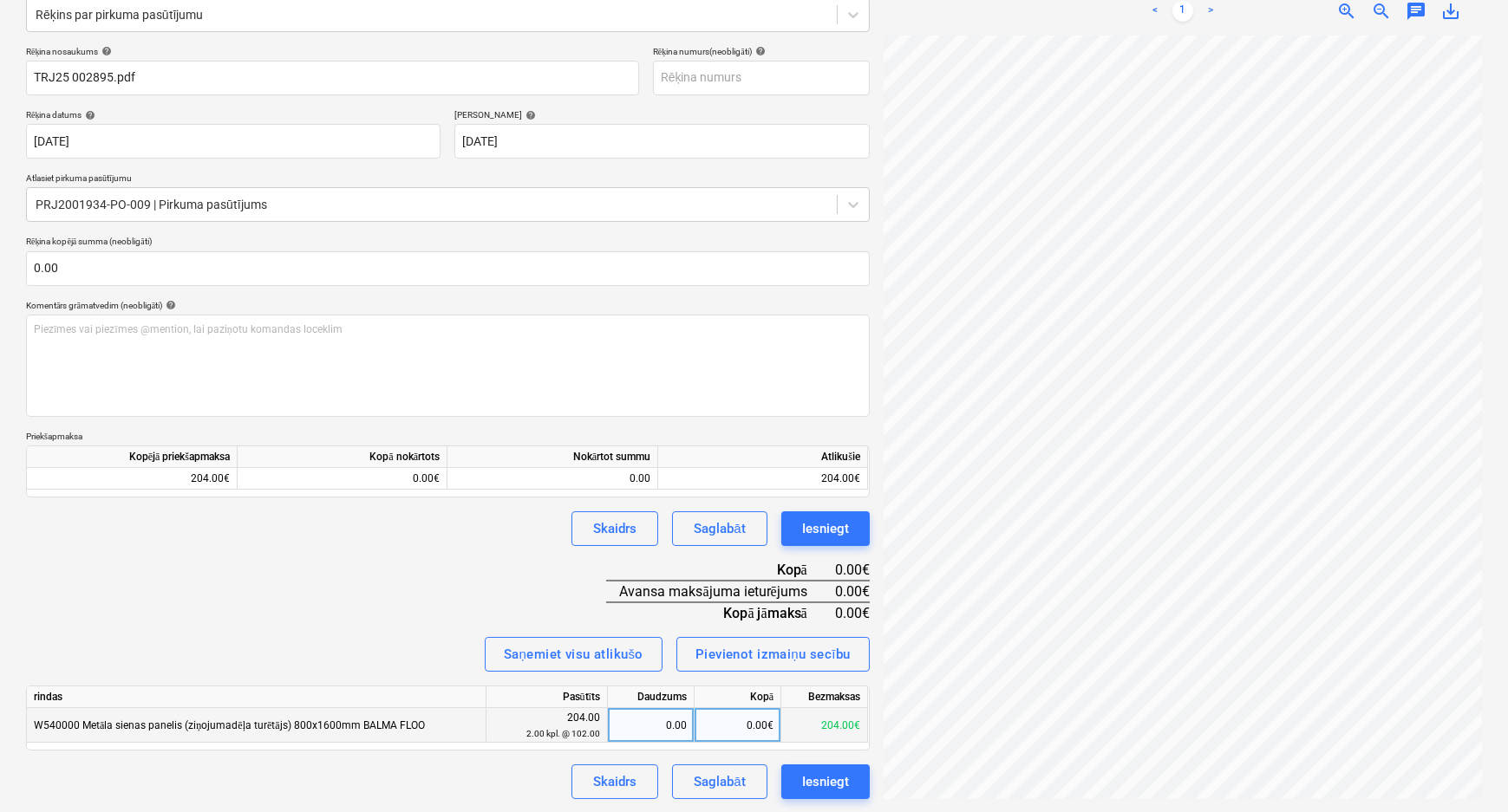
click at [755, 733] on div "0.00€" at bounding box center [737, 725] width 86 height 34
type input "204"
click at [460, 554] on div "Rēķina nosaukums help TRJ25 002895.pdf Rēķina numurs (neobligāti) help Rēķina d…" at bounding box center [448, 423] width 844 height 754
click at [813, 779] on div "Iesniegt" at bounding box center [826, 781] width 46 height 22
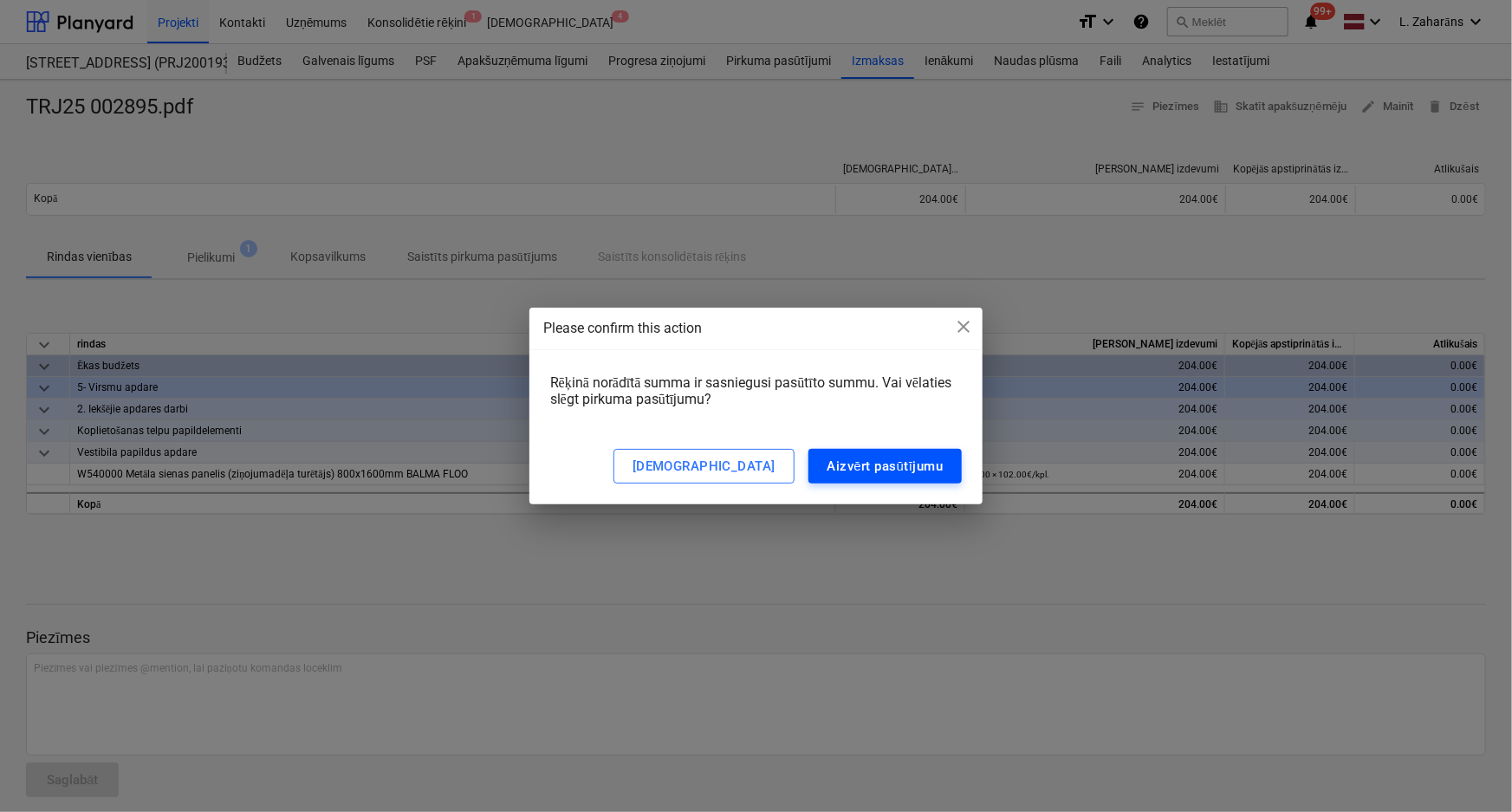
click at [851, 467] on div "Aizvērt pasūtījumu" at bounding box center [885, 466] width 116 height 22
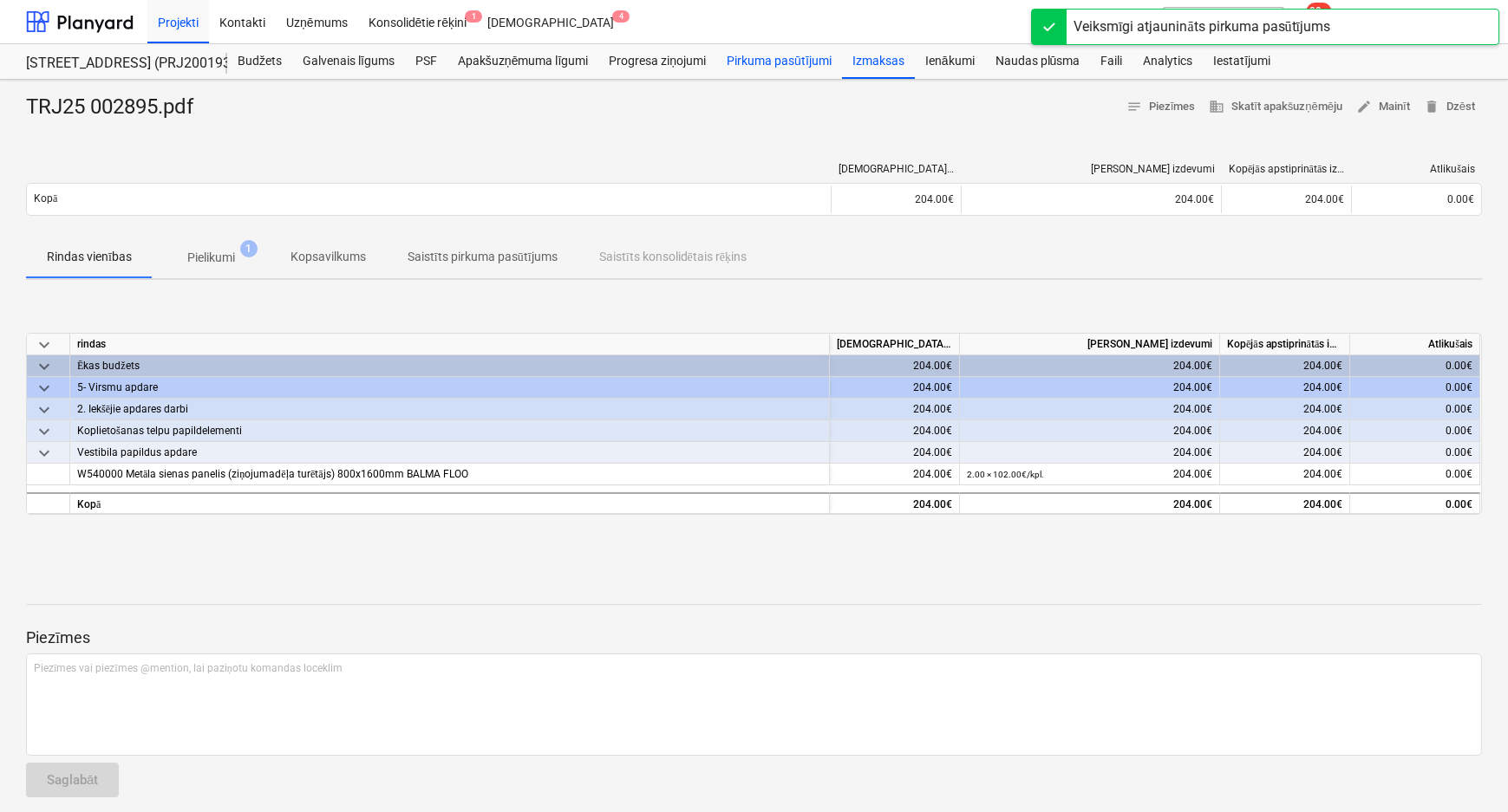
click at [734, 58] on div "Pirkuma pasūtījumi" at bounding box center [778, 61] width 125 height 34
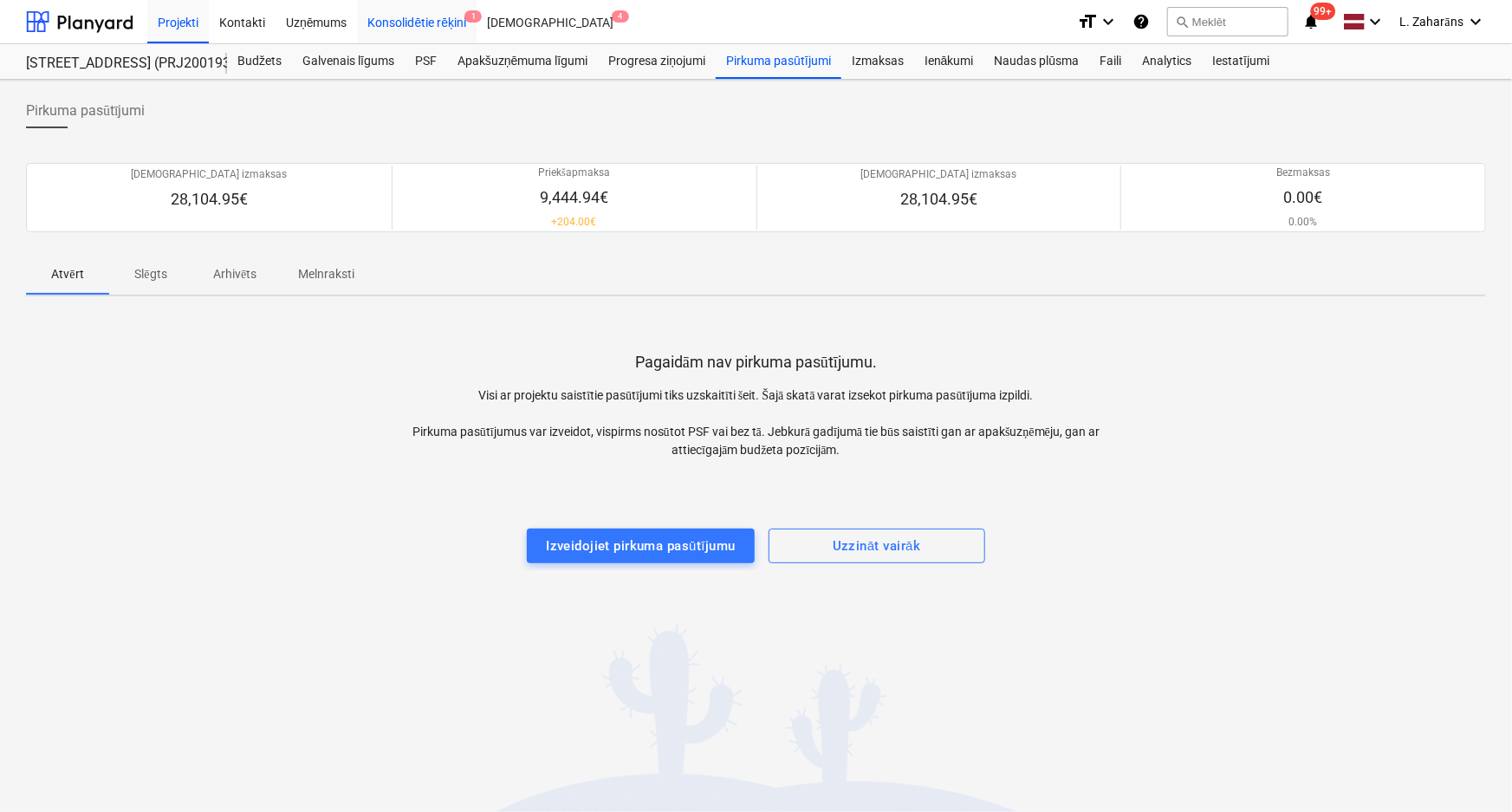
click at [422, 21] on div "Konsolidētie rēķini 1" at bounding box center [417, 21] width 120 height 45
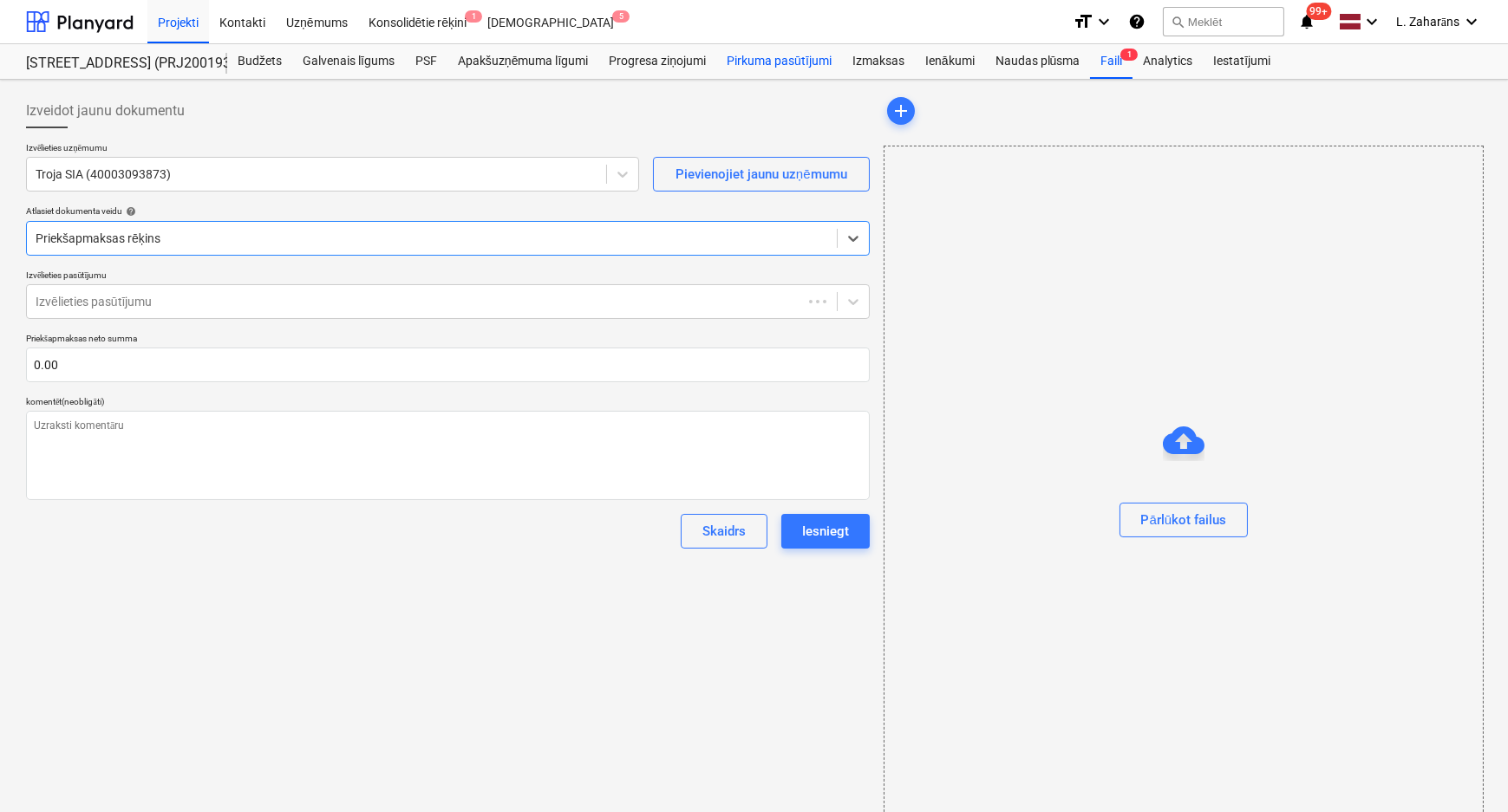
type textarea "x"
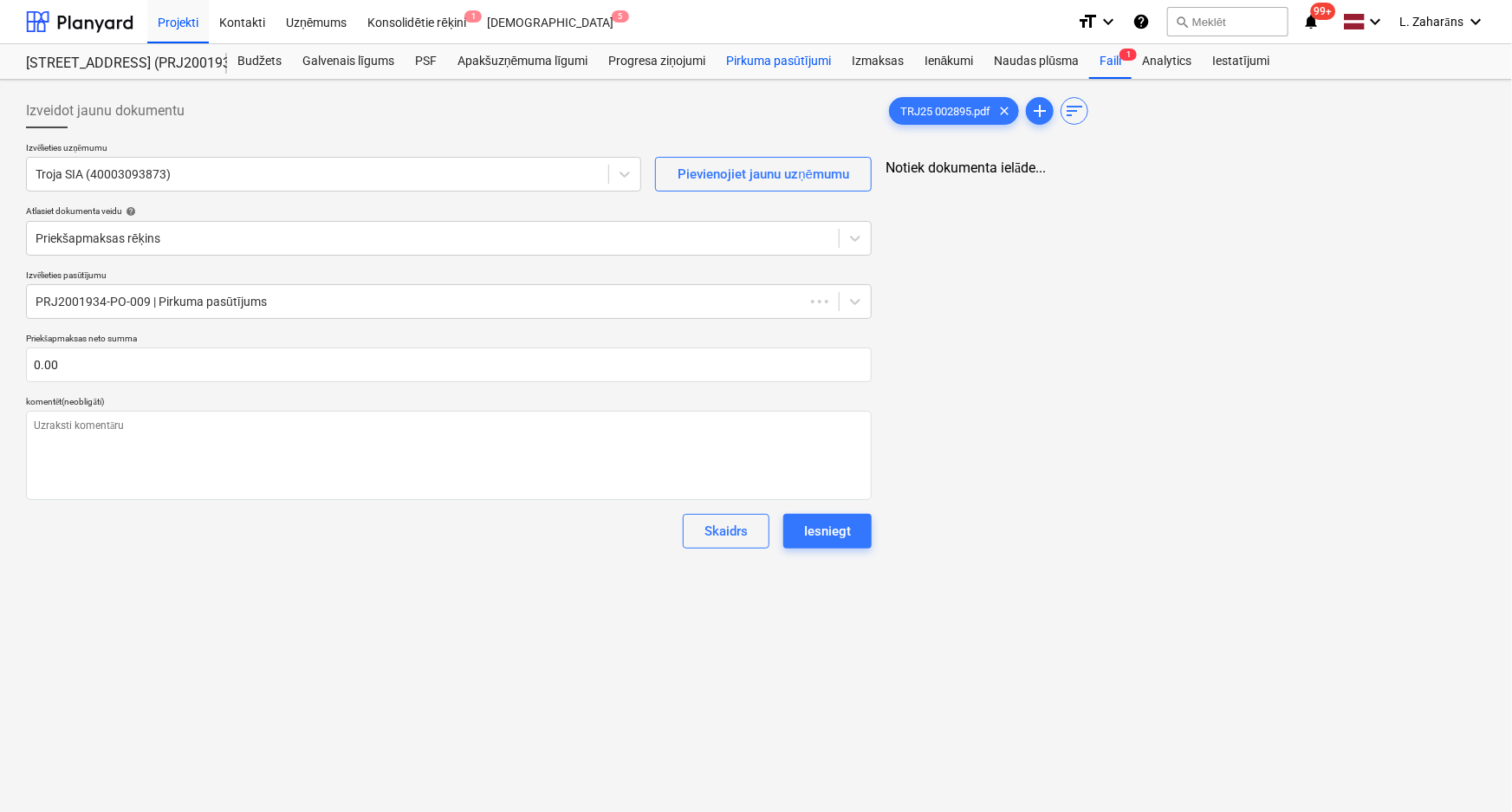
click at [759, 59] on div "Pirkuma pasūtījumi" at bounding box center [777, 61] width 125 height 34
